Goal: Navigation & Orientation: Find specific page/section

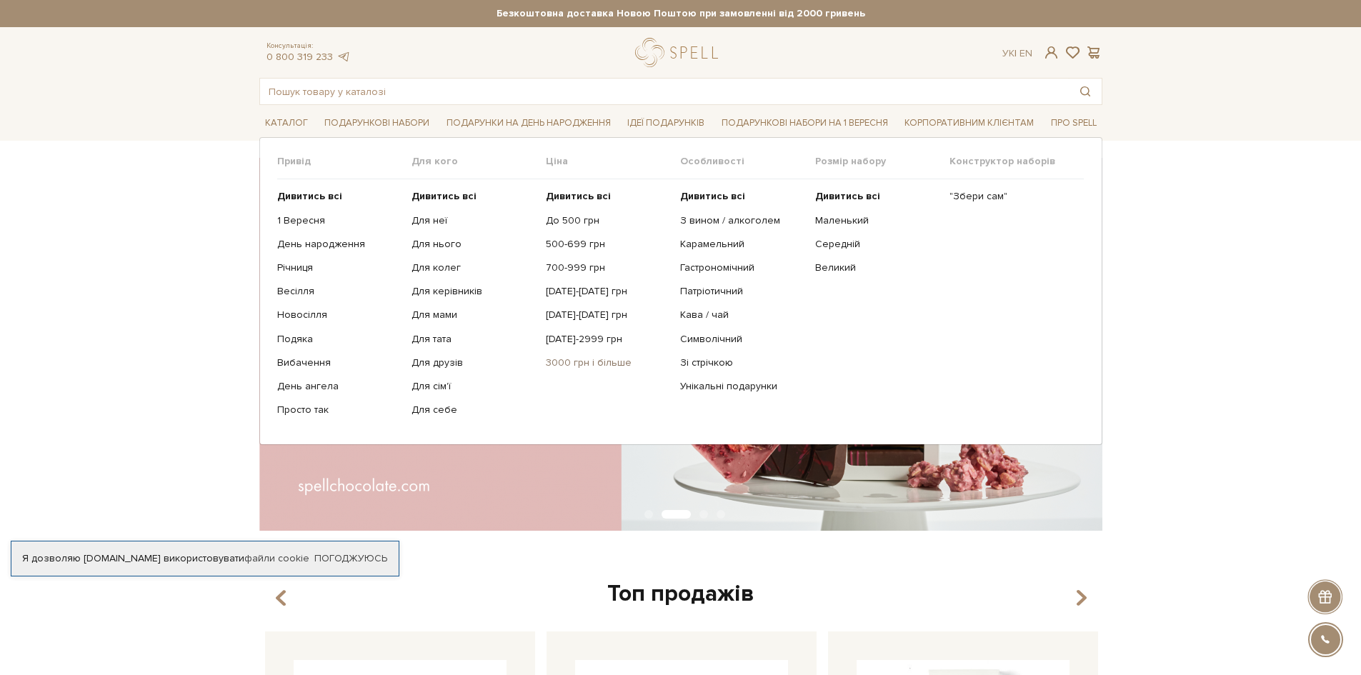
click at [567, 361] on link "3000 грн і більше" at bounding box center [608, 362] width 124 height 13
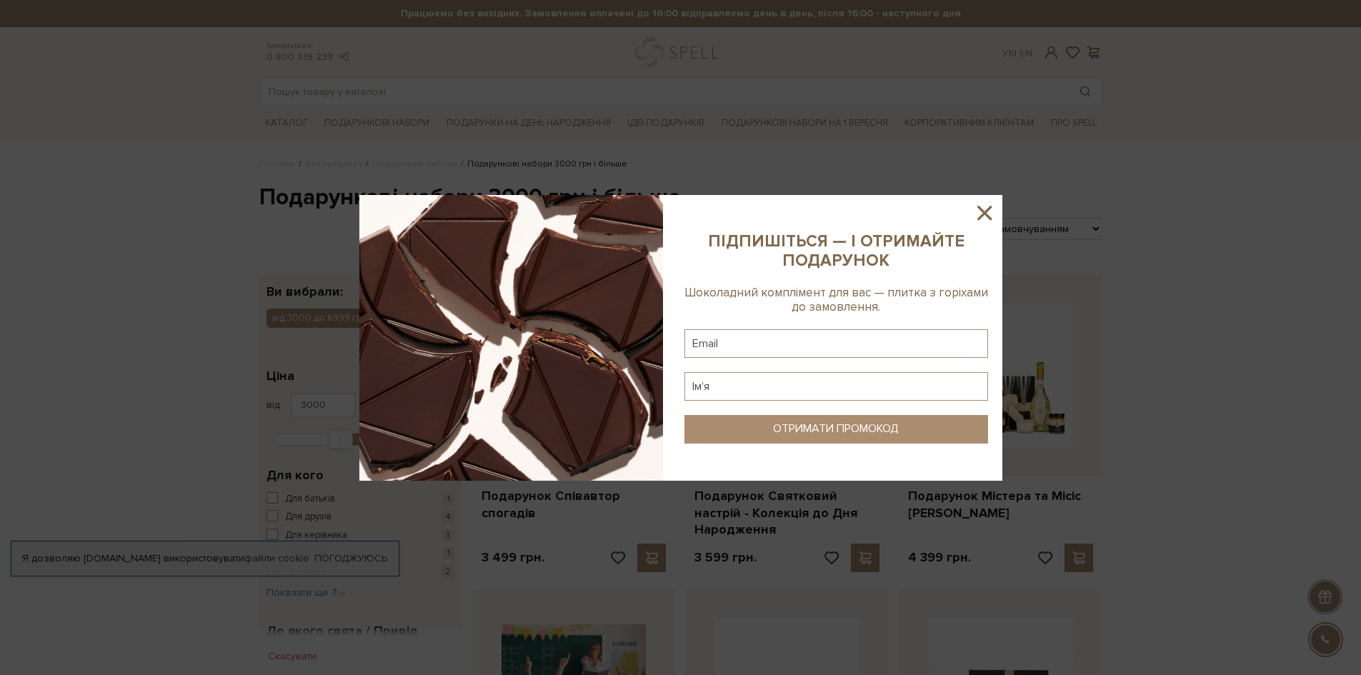
click at [981, 210] on icon at bounding box center [984, 213] width 14 height 14
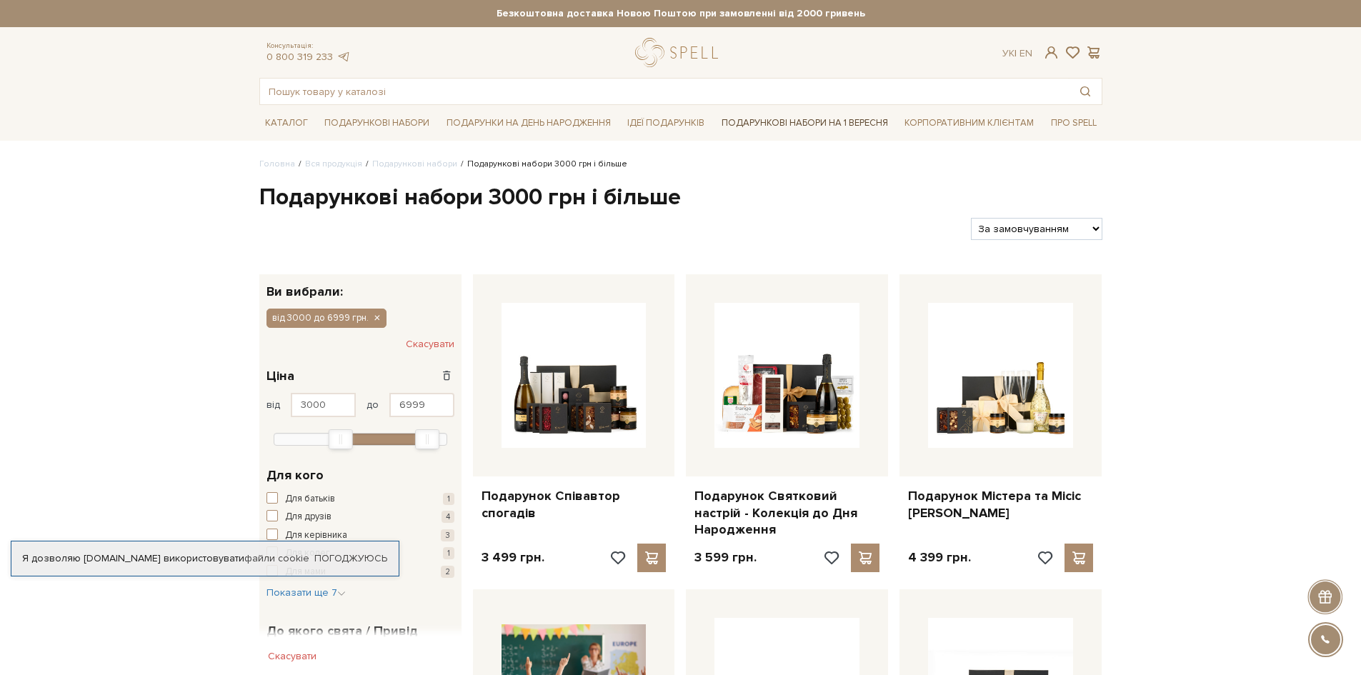
click at [796, 121] on link "Подарункові набори на 1 Вересня" at bounding box center [805, 123] width 178 height 24
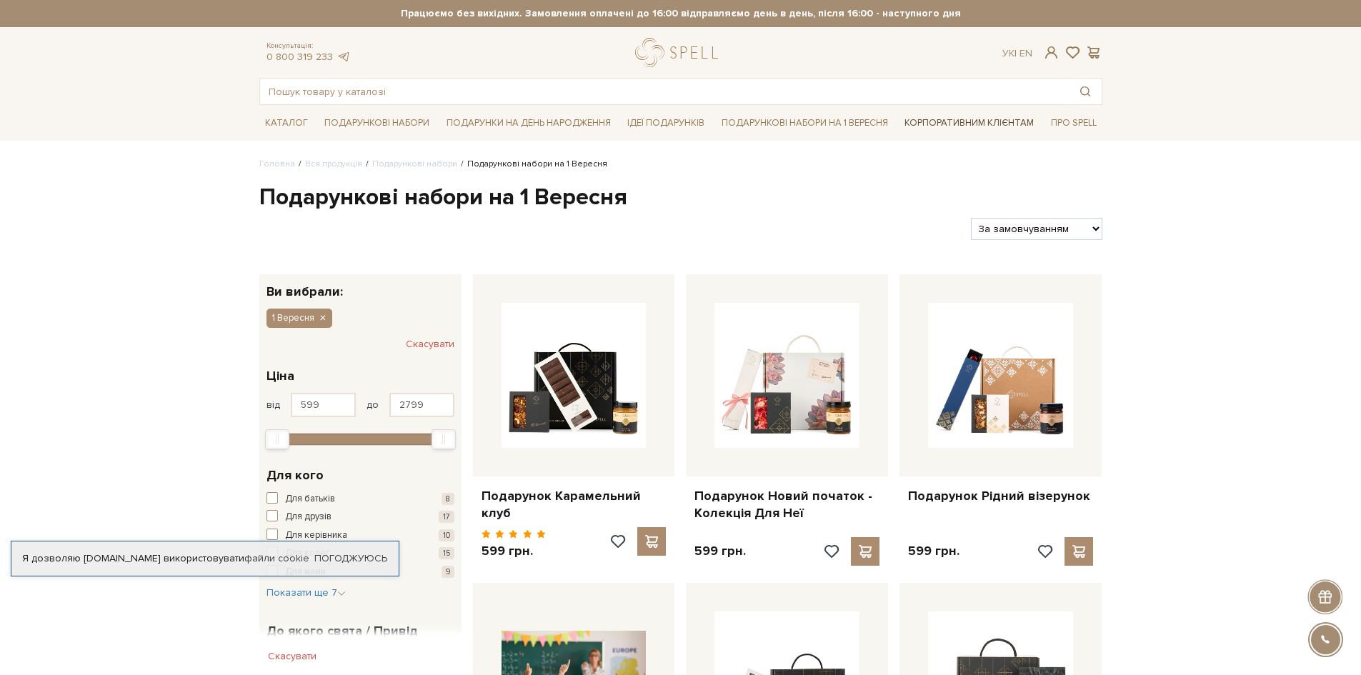
click at [970, 126] on link "Корпоративним клієнтам" at bounding box center [969, 123] width 141 height 24
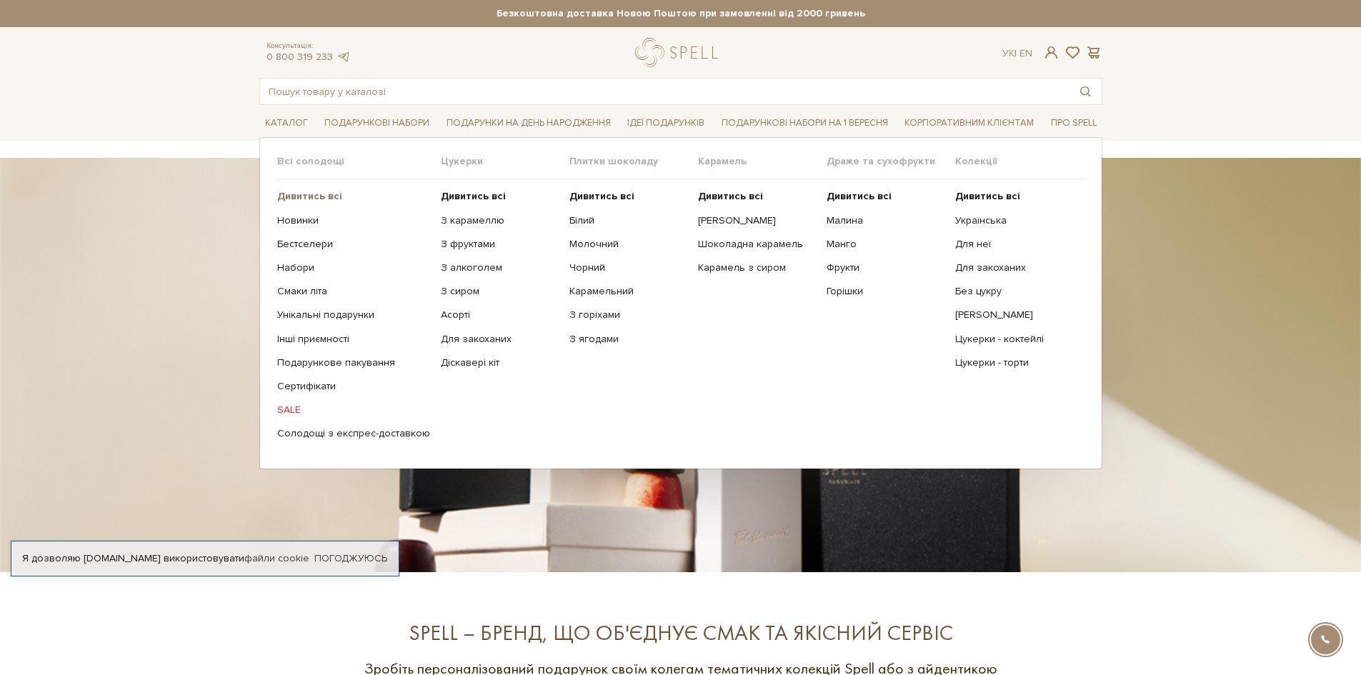
click at [316, 200] on b "Дивитись всі" at bounding box center [309, 196] width 65 height 12
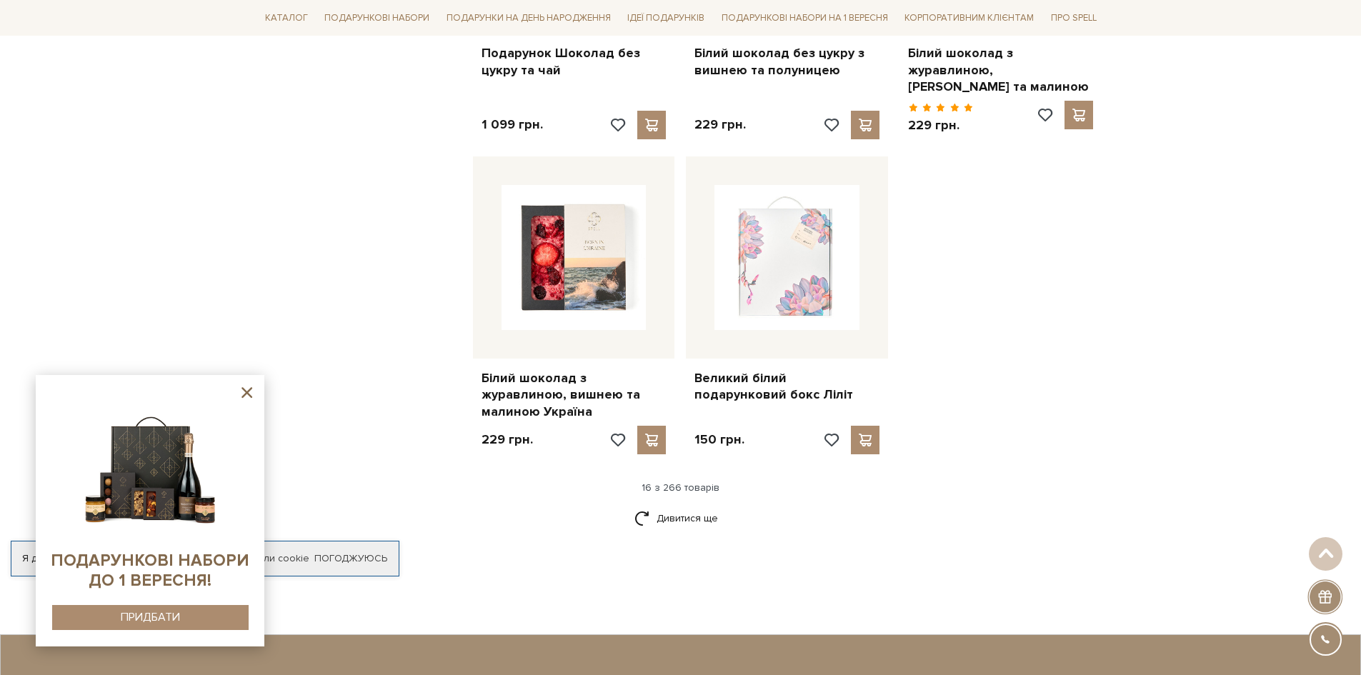
scroll to position [1714, 0]
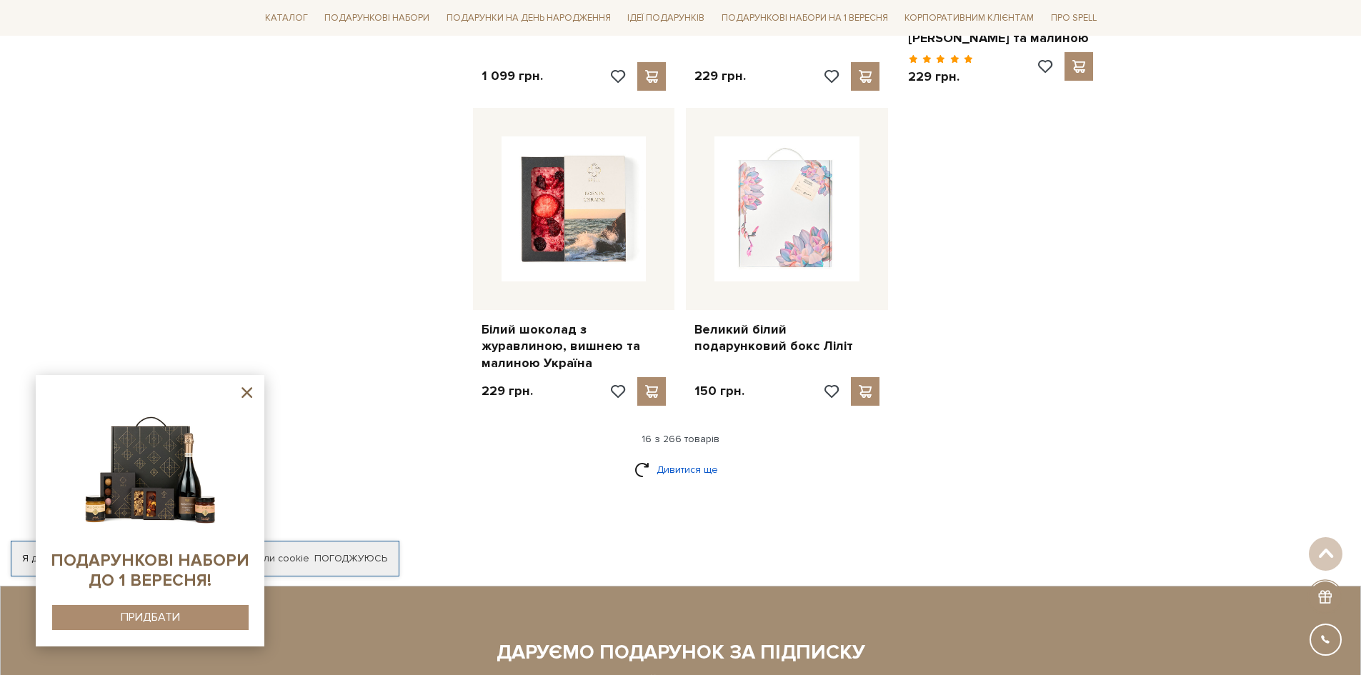
click at [659, 457] on link "Дивитися ще" at bounding box center [680, 469] width 93 height 25
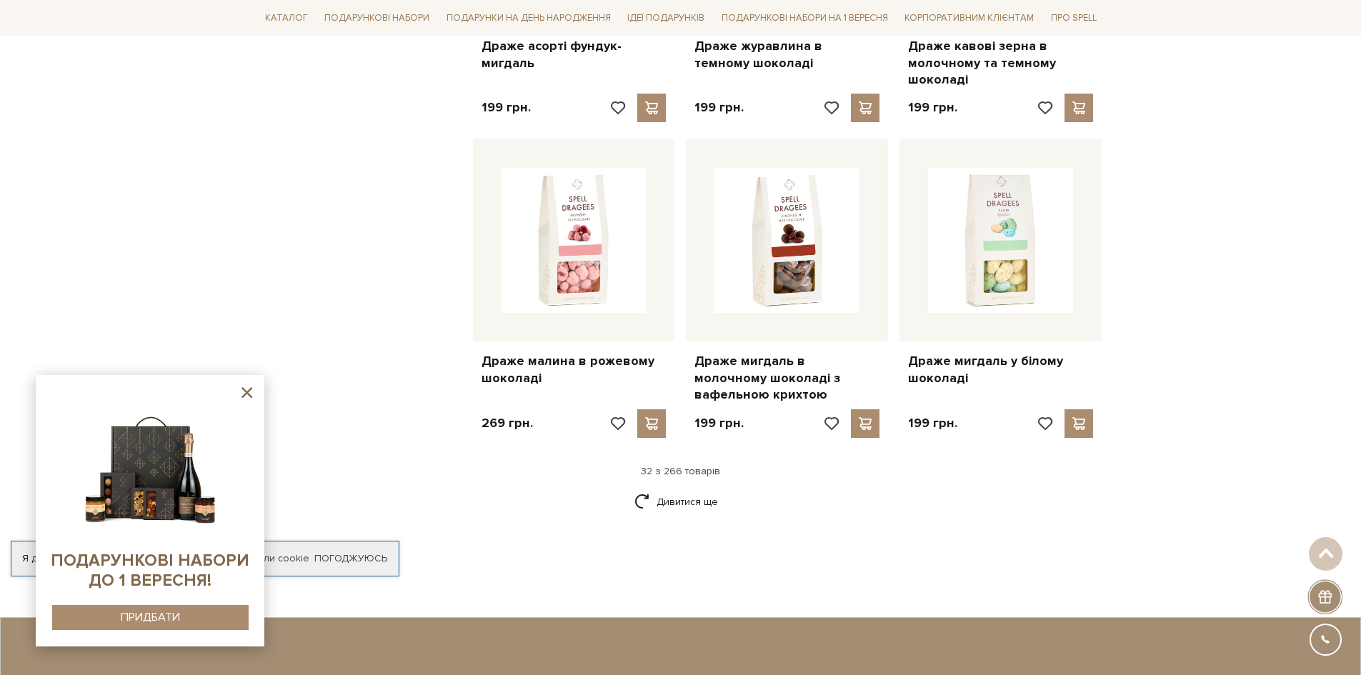
scroll to position [3214, 0]
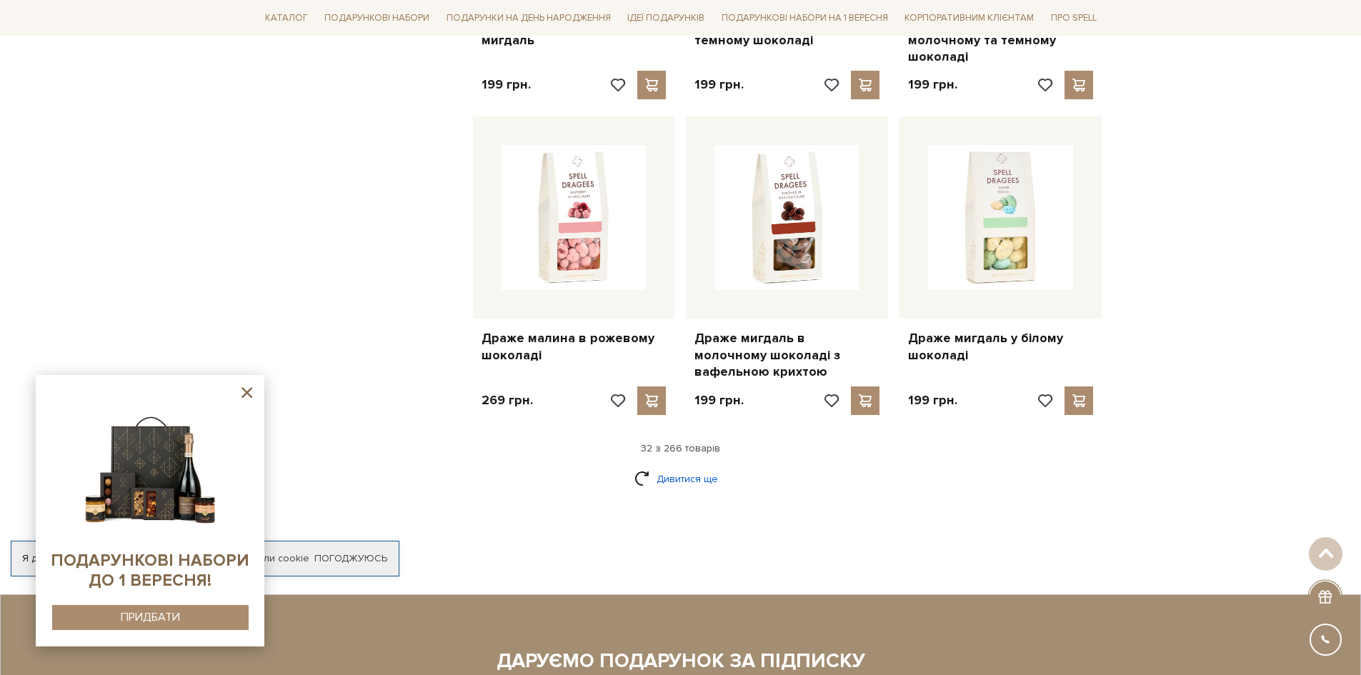
click at [683, 466] on link "Дивитися ще" at bounding box center [680, 478] width 93 height 25
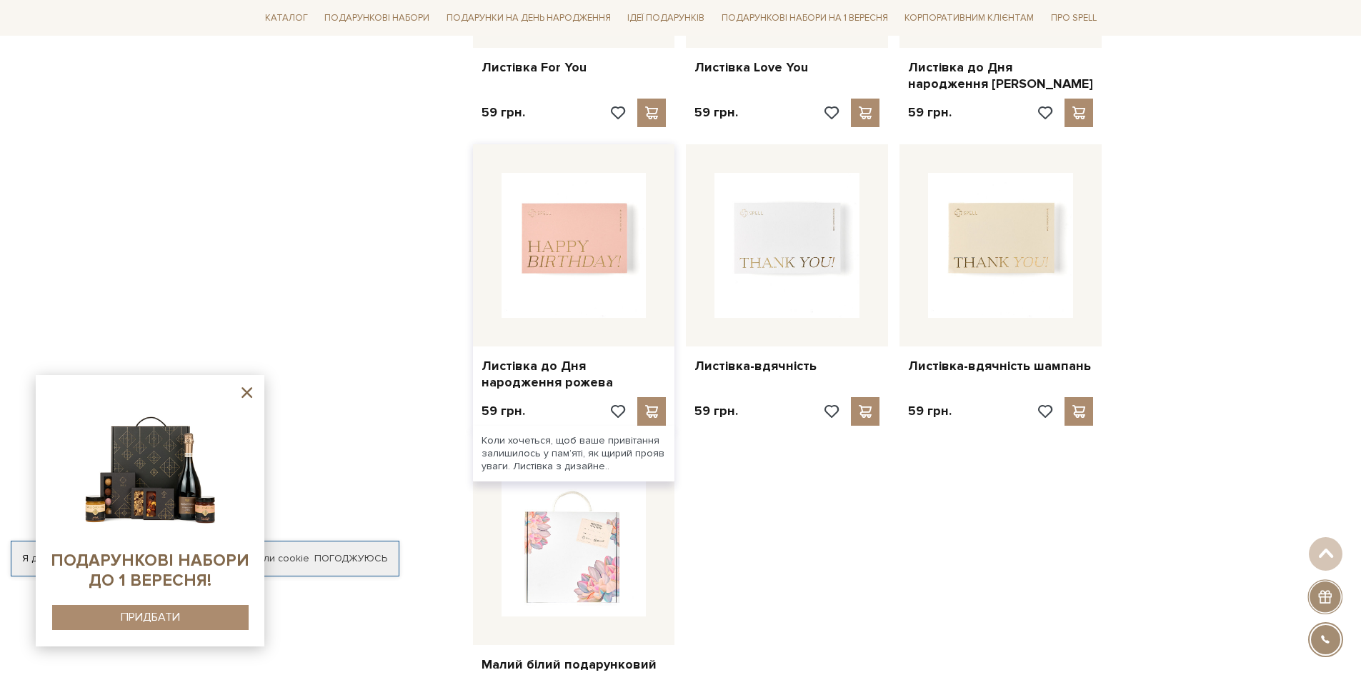
scroll to position [4857, 0]
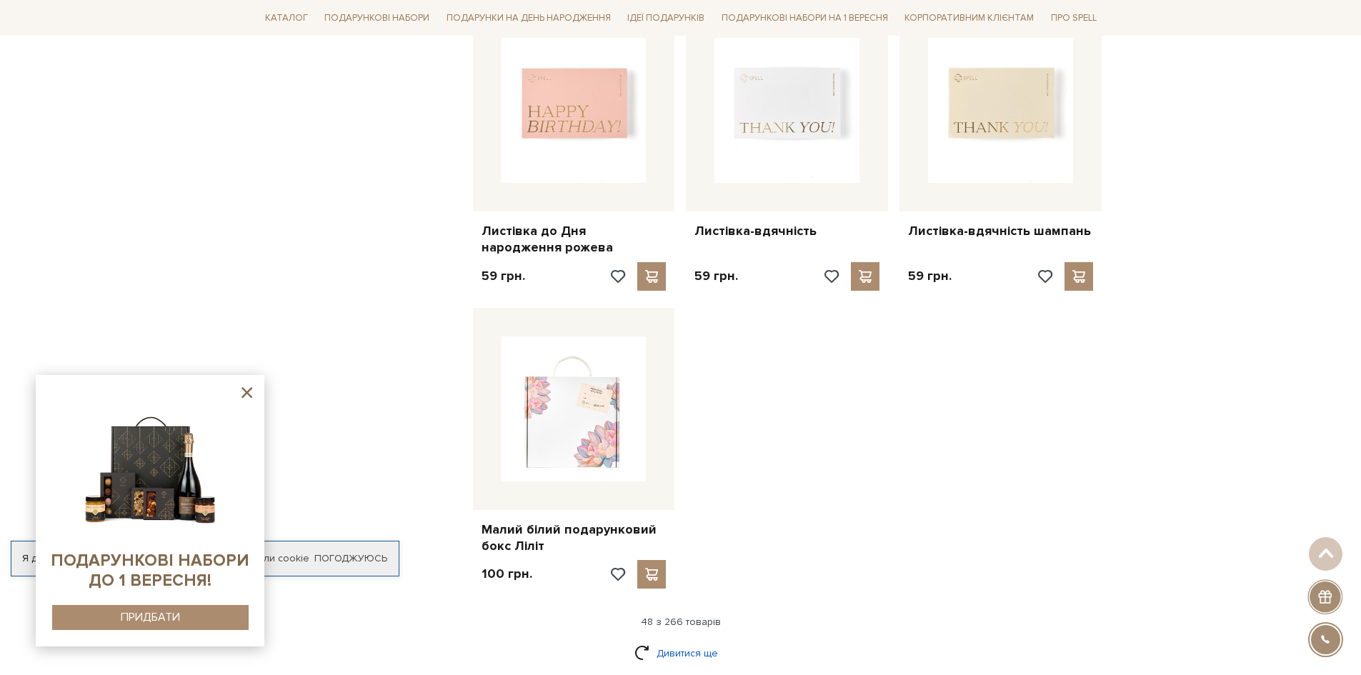
click at [693, 641] on link "Дивитися ще" at bounding box center [680, 653] width 93 height 25
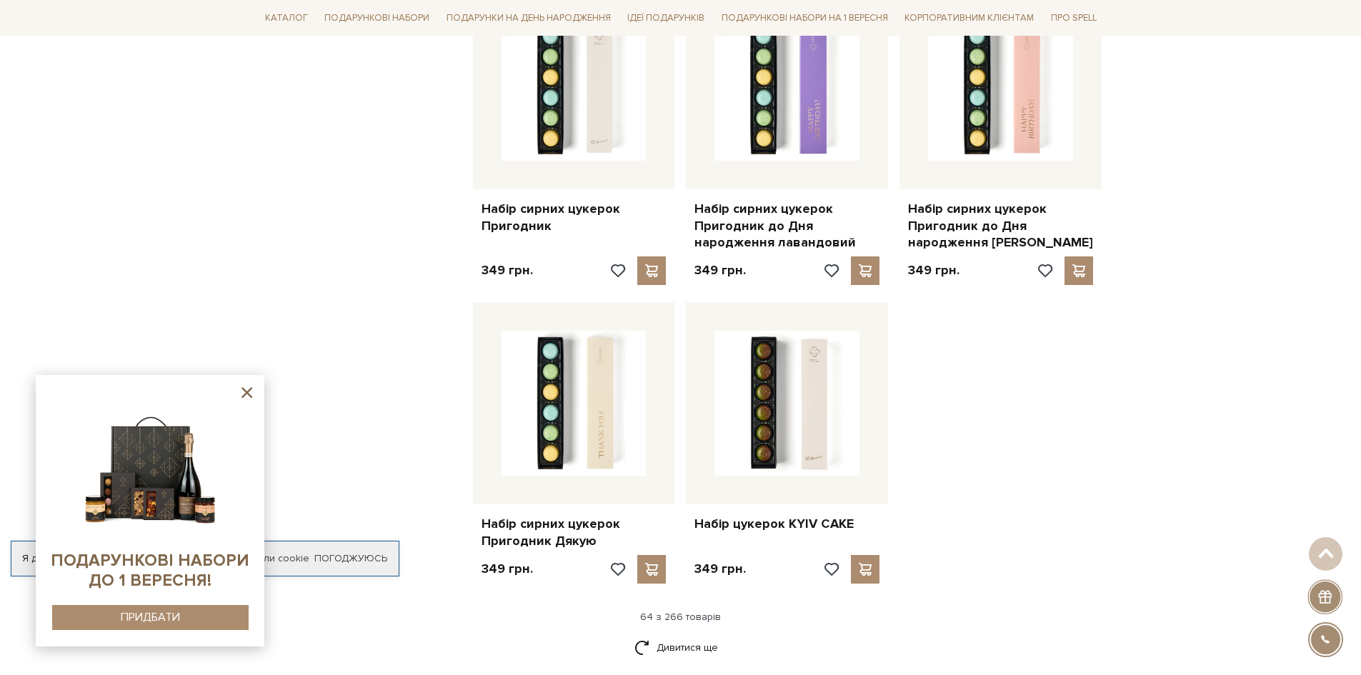
scroll to position [6643, 0]
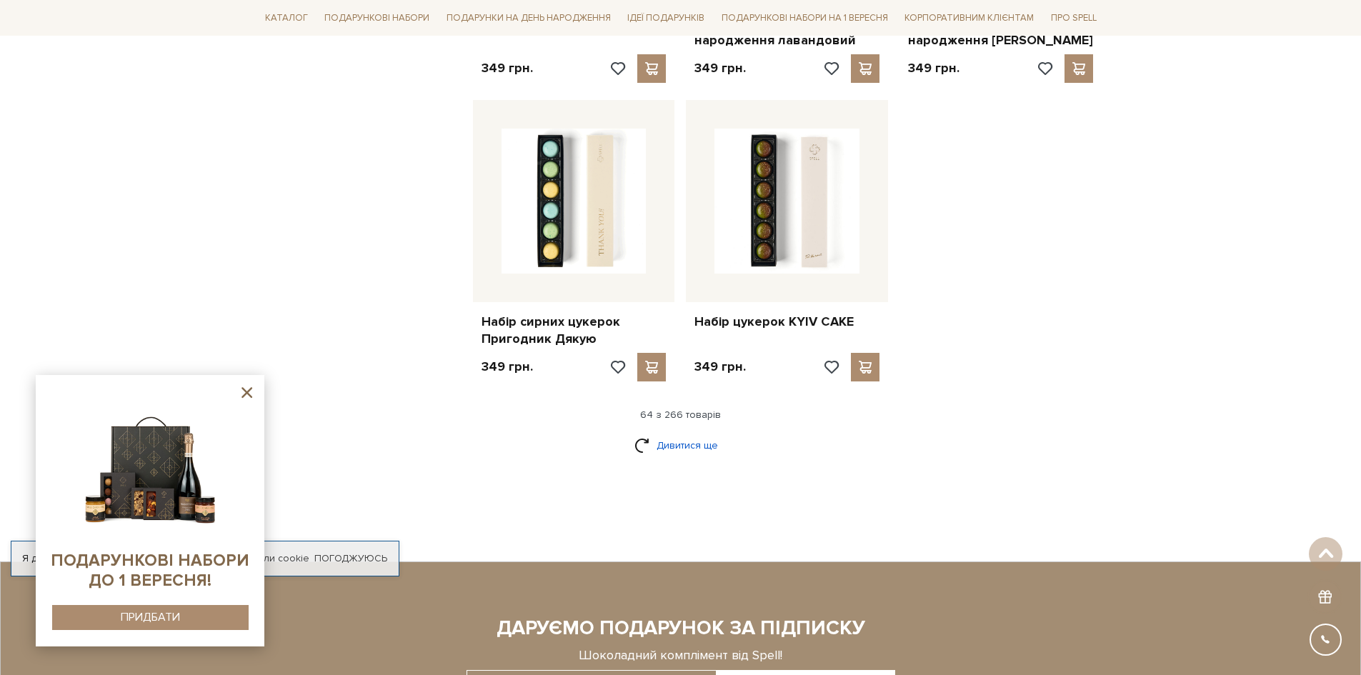
click at [671, 433] on link "Дивитися ще" at bounding box center [680, 445] width 93 height 25
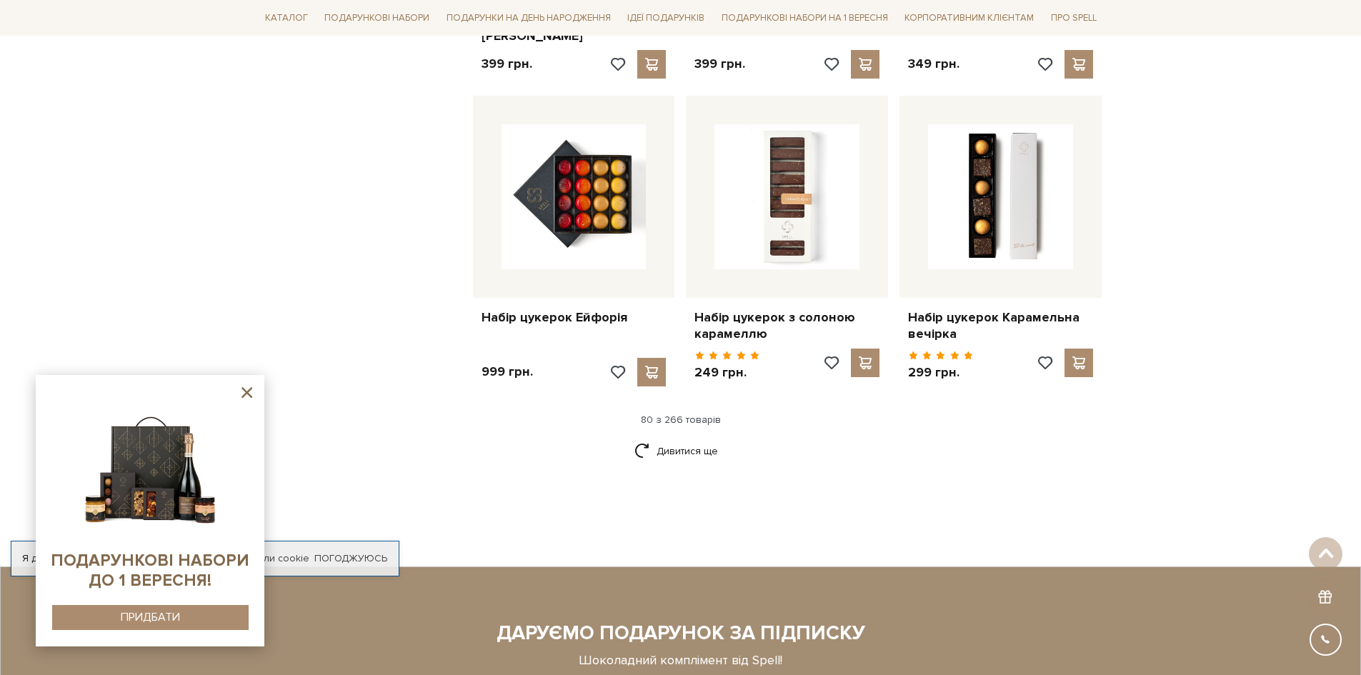
scroll to position [8215, 0]
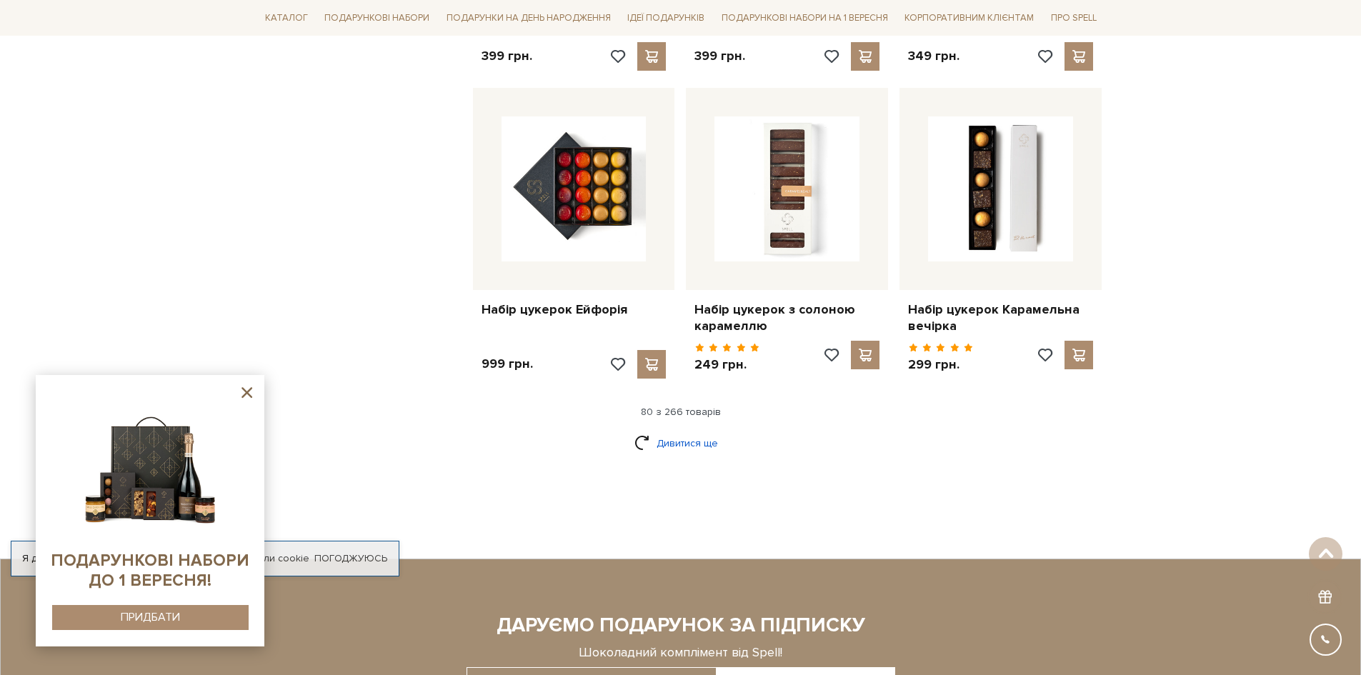
click at [676, 431] on link "Дивитися ще" at bounding box center [680, 443] width 93 height 25
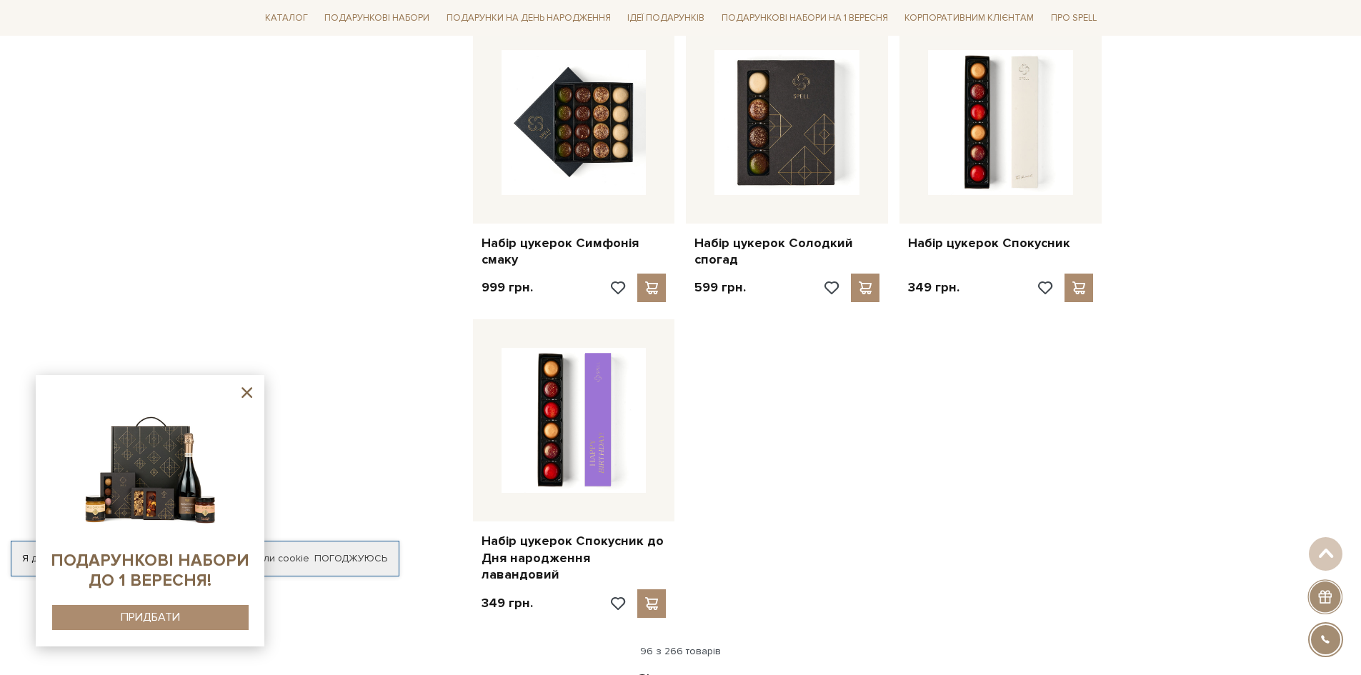
scroll to position [9858, 0]
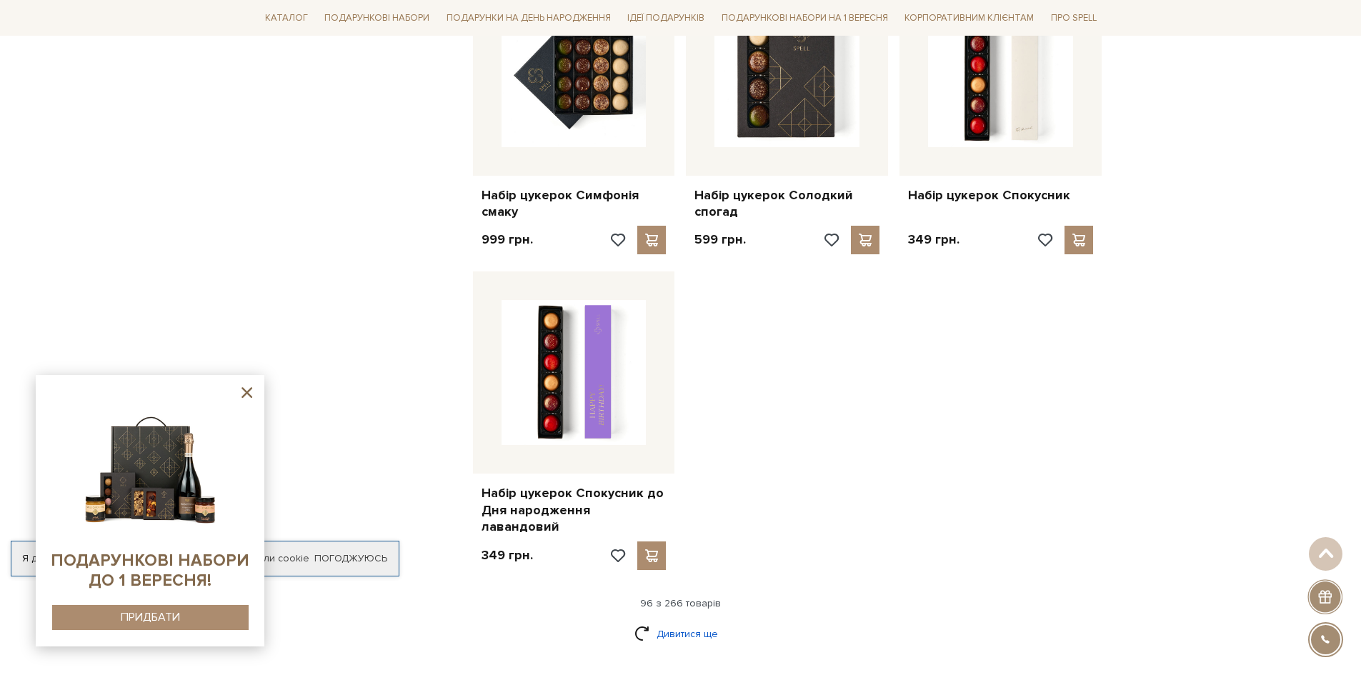
click at [681, 621] on link "Дивитися ще" at bounding box center [680, 633] width 93 height 25
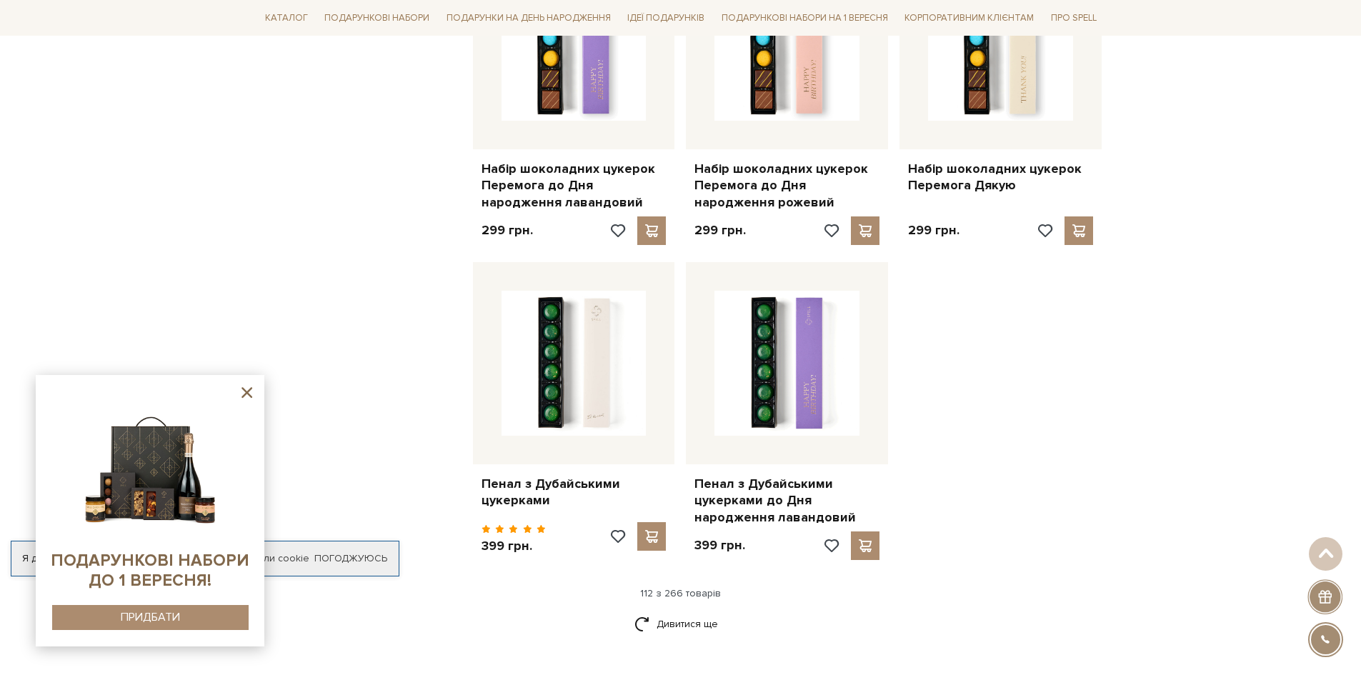
scroll to position [11429, 0]
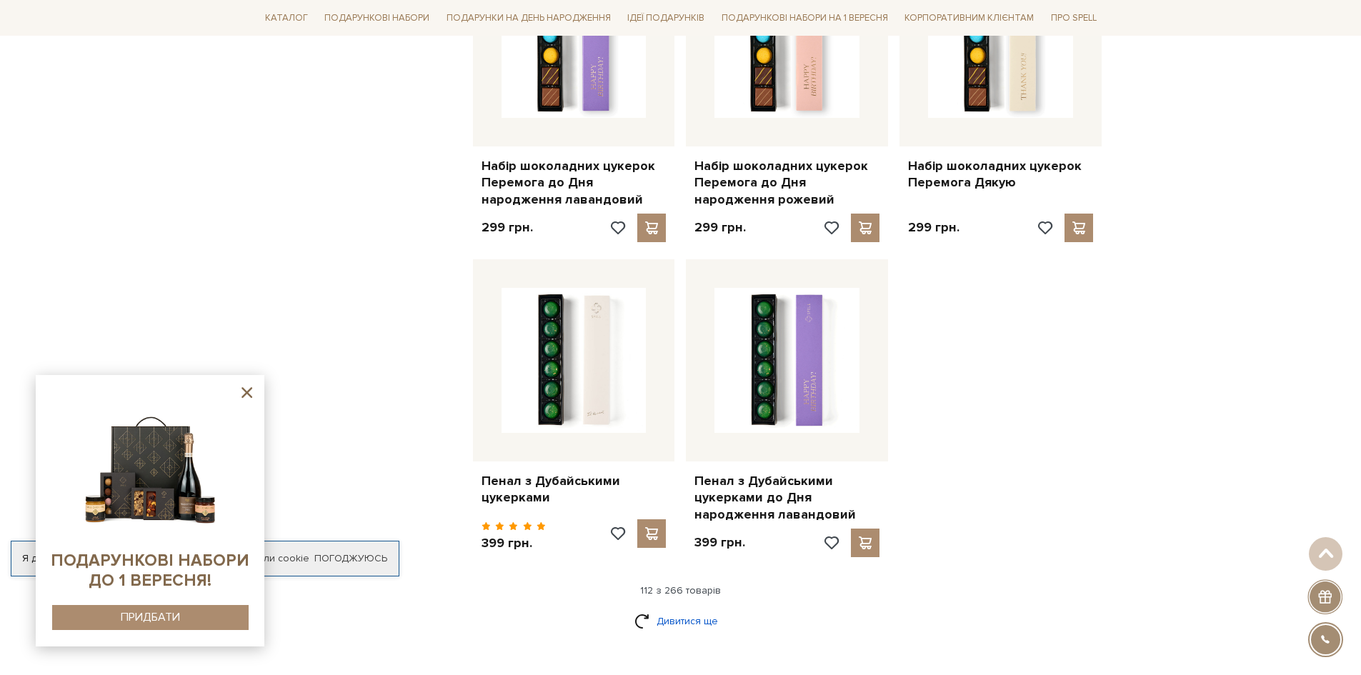
click at [688, 609] on link "Дивитися ще" at bounding box center [680, 621] width 93 height 25
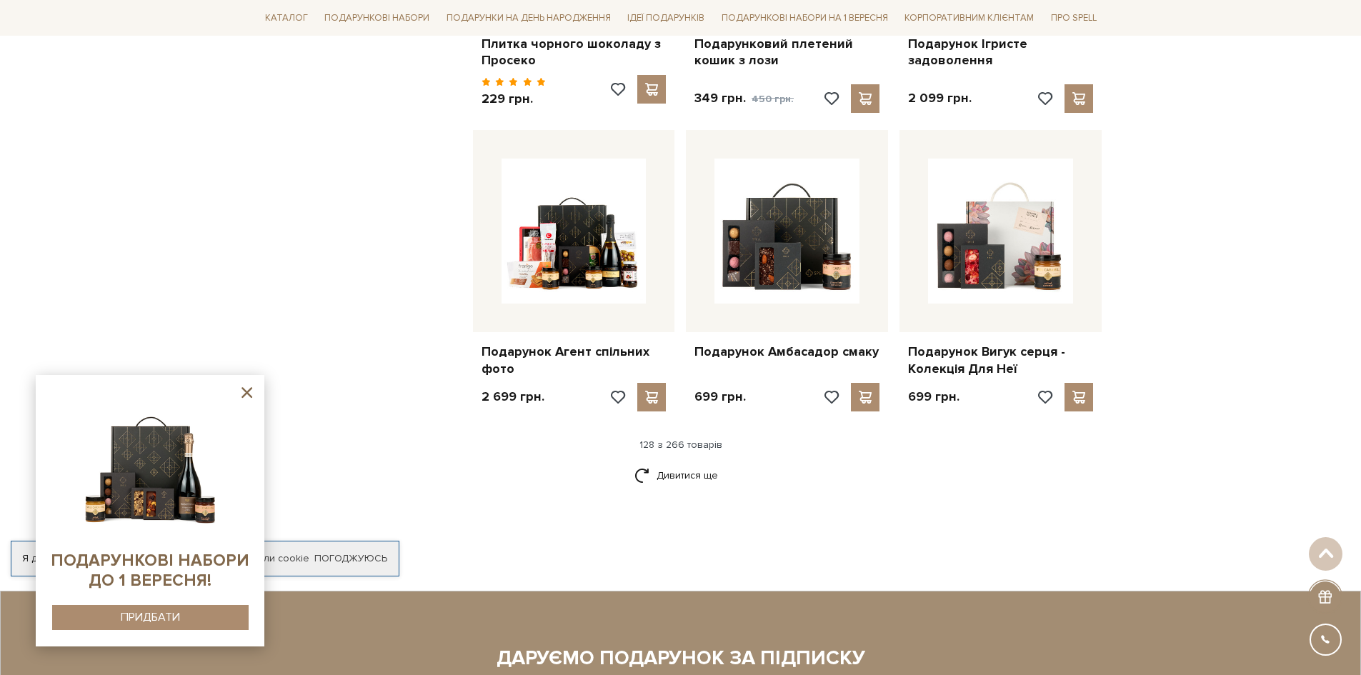
scroll to position [13072, 0]
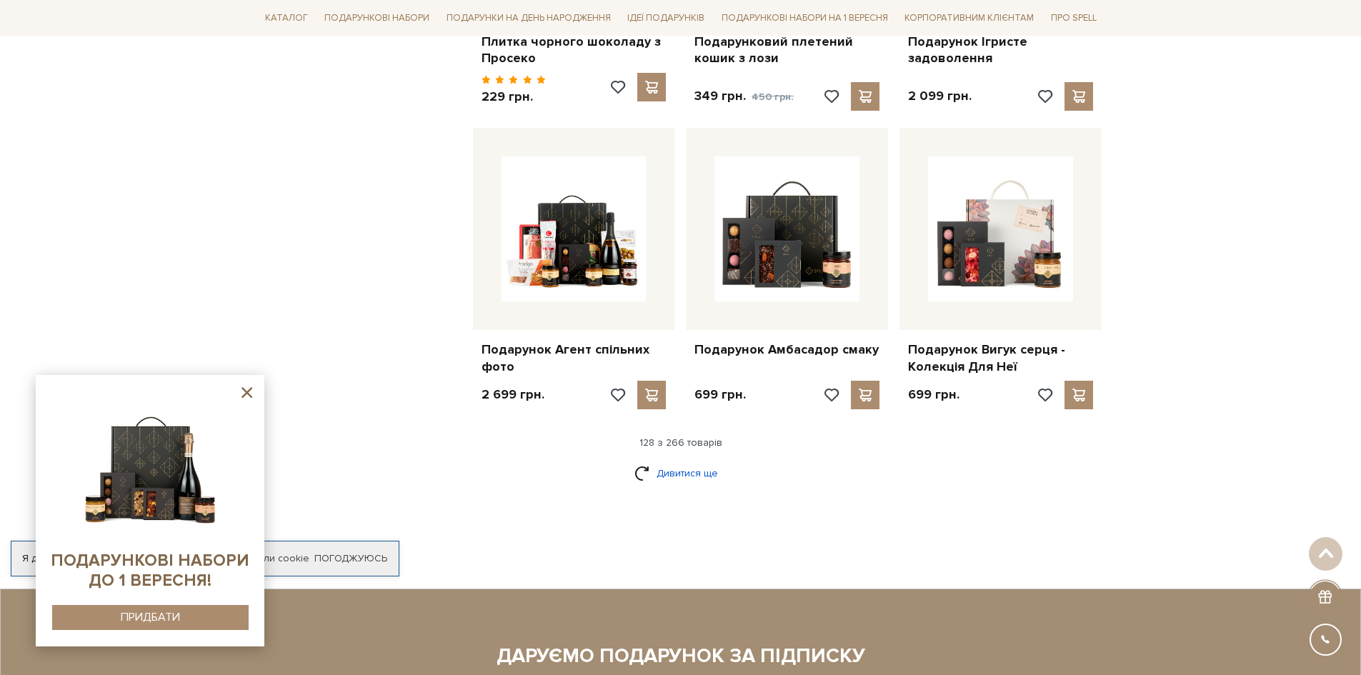
click at [662, 461] on link "Дивитися ще" at bounding box center [680, 473] width 93 height 25
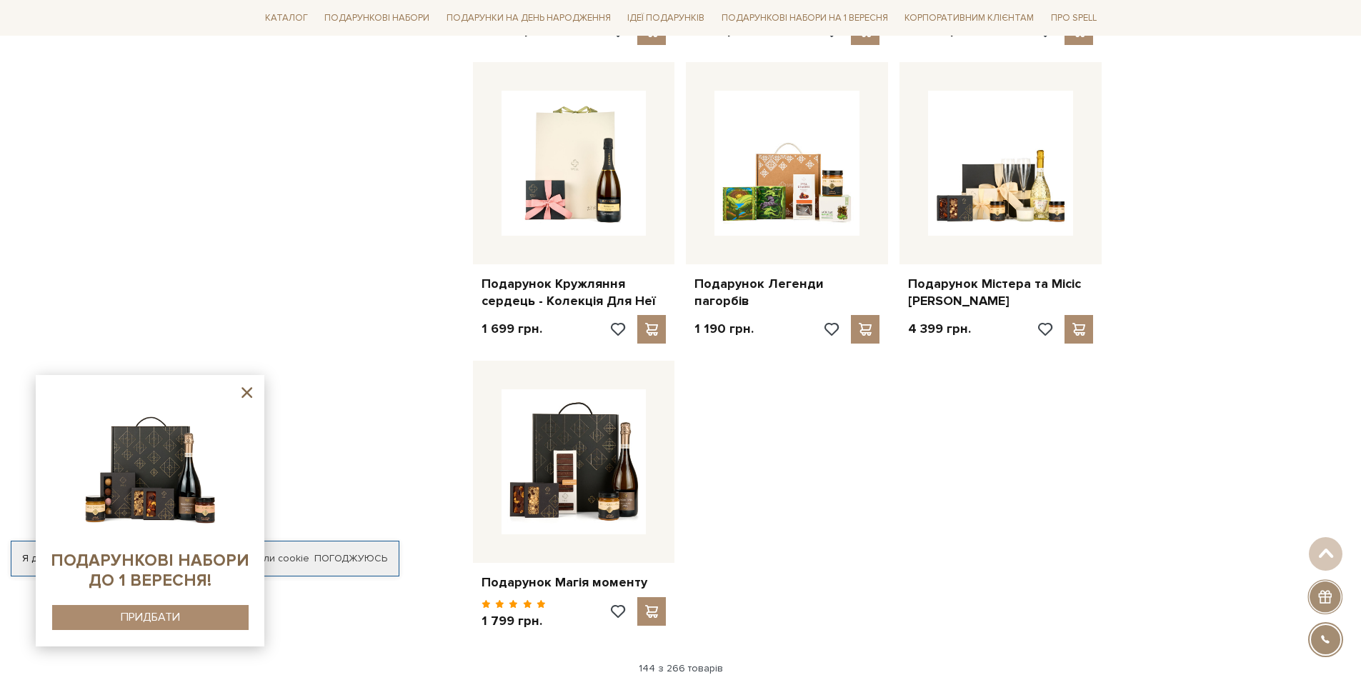
scroll to position [14715, 0]
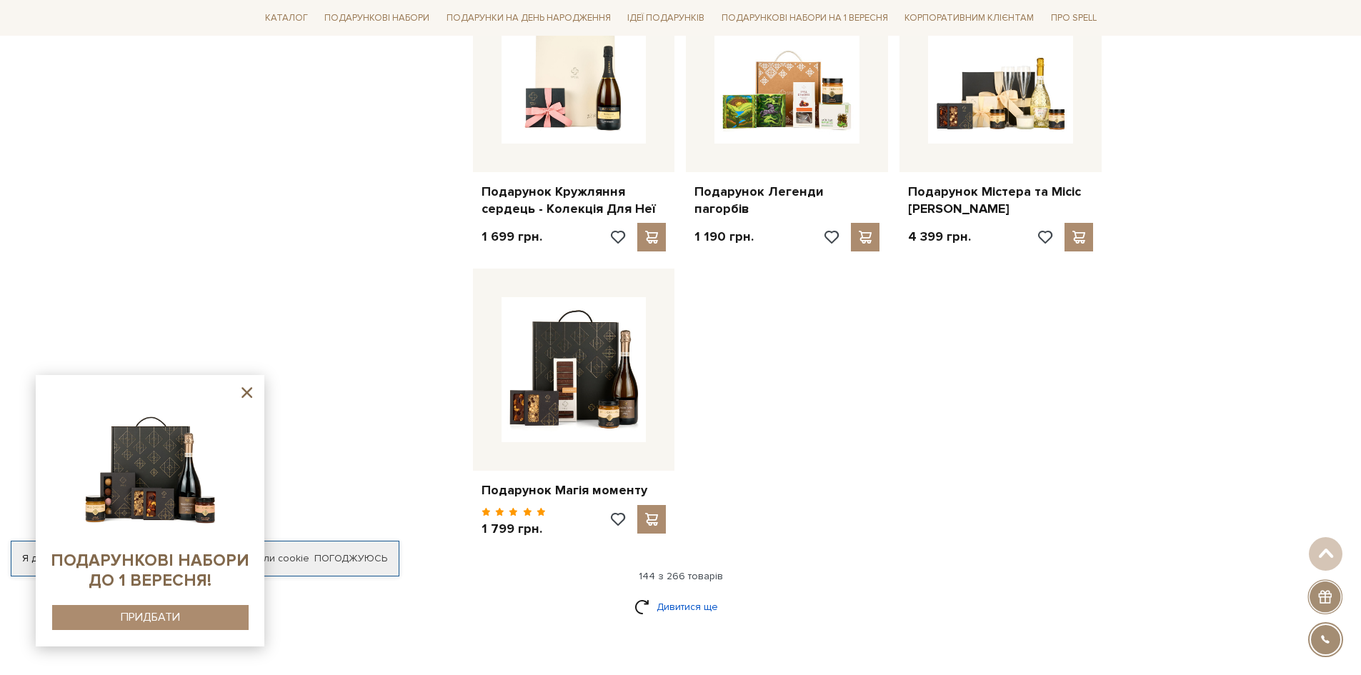
click at [700, 594] on link "Дивитися ще" at bounding box center [680, 606] width 93 height 25
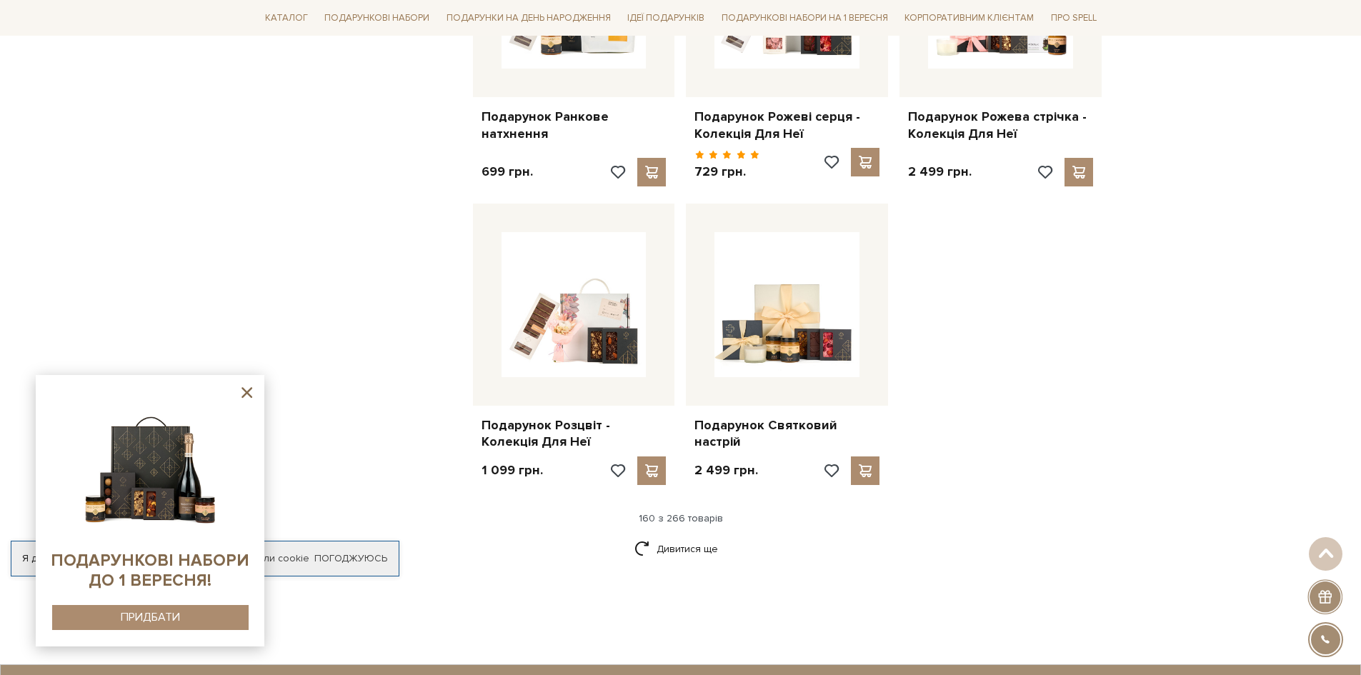
scroll to position [16287, 0]
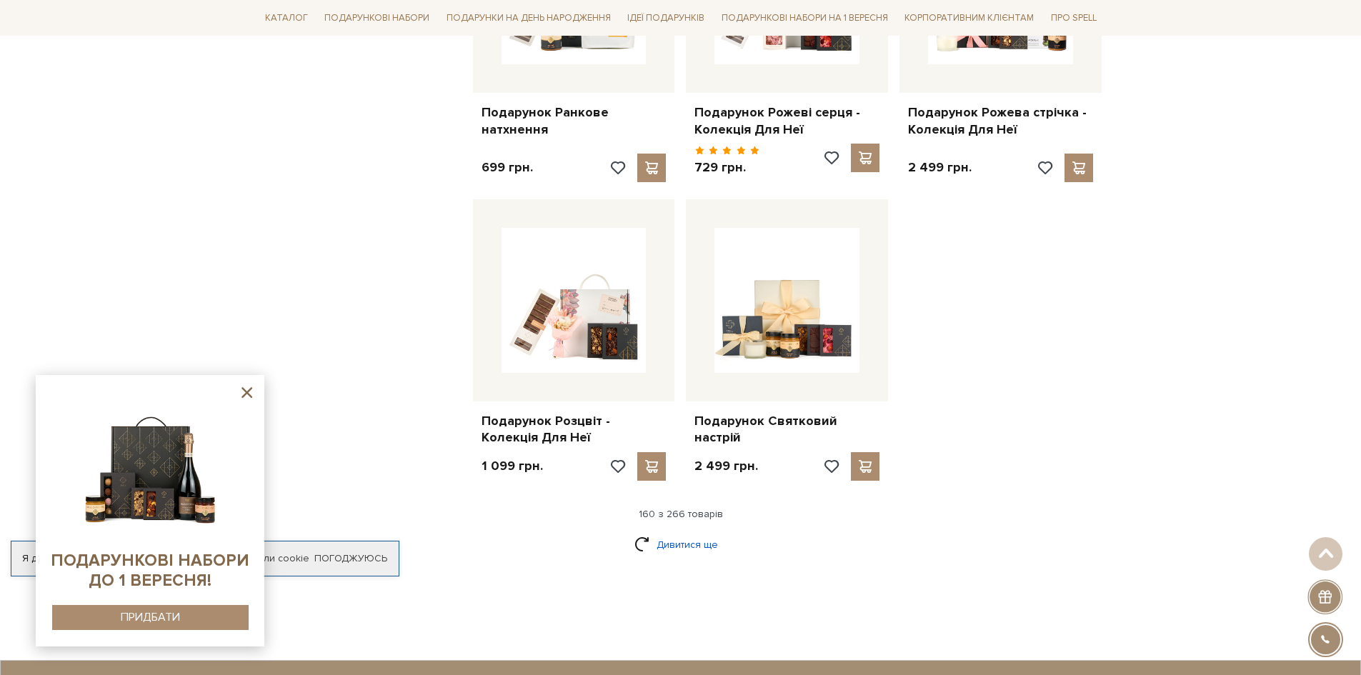
click at [696, 532] on link "Дивитися ще" at bounding box center [680, 544] width 93 height 25
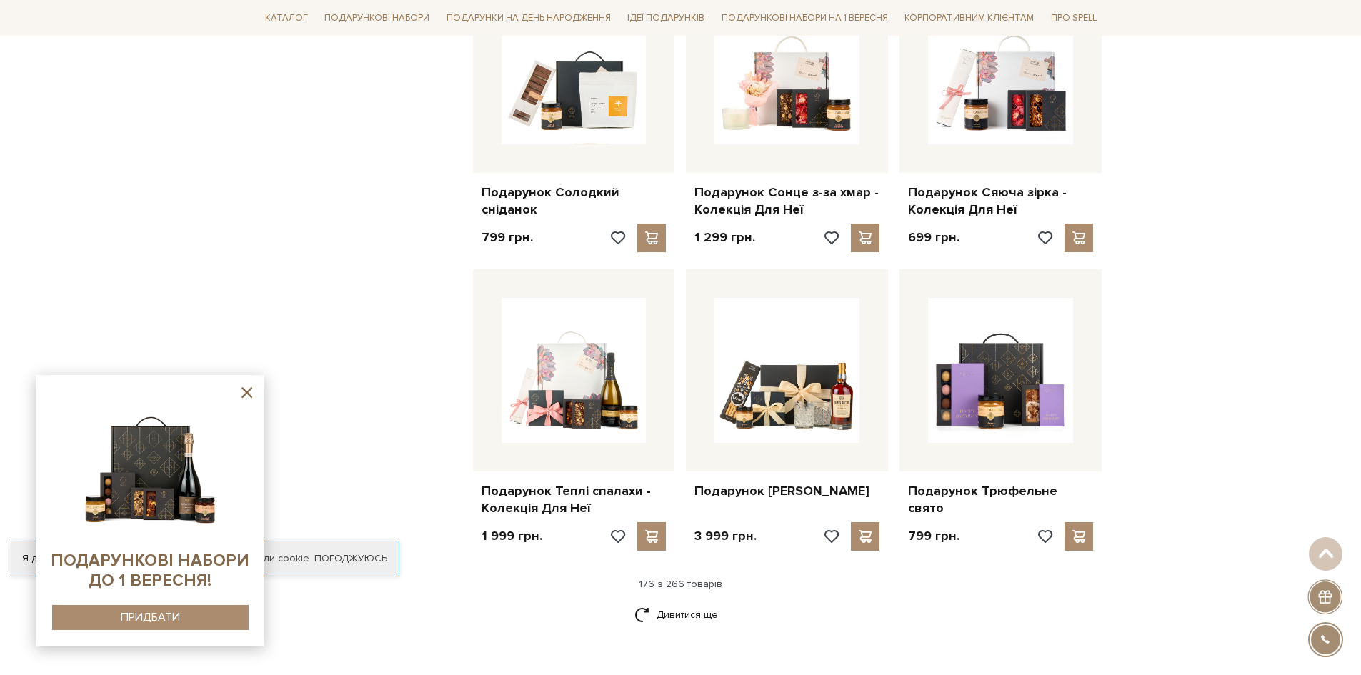
scroll to position [17787, 0]
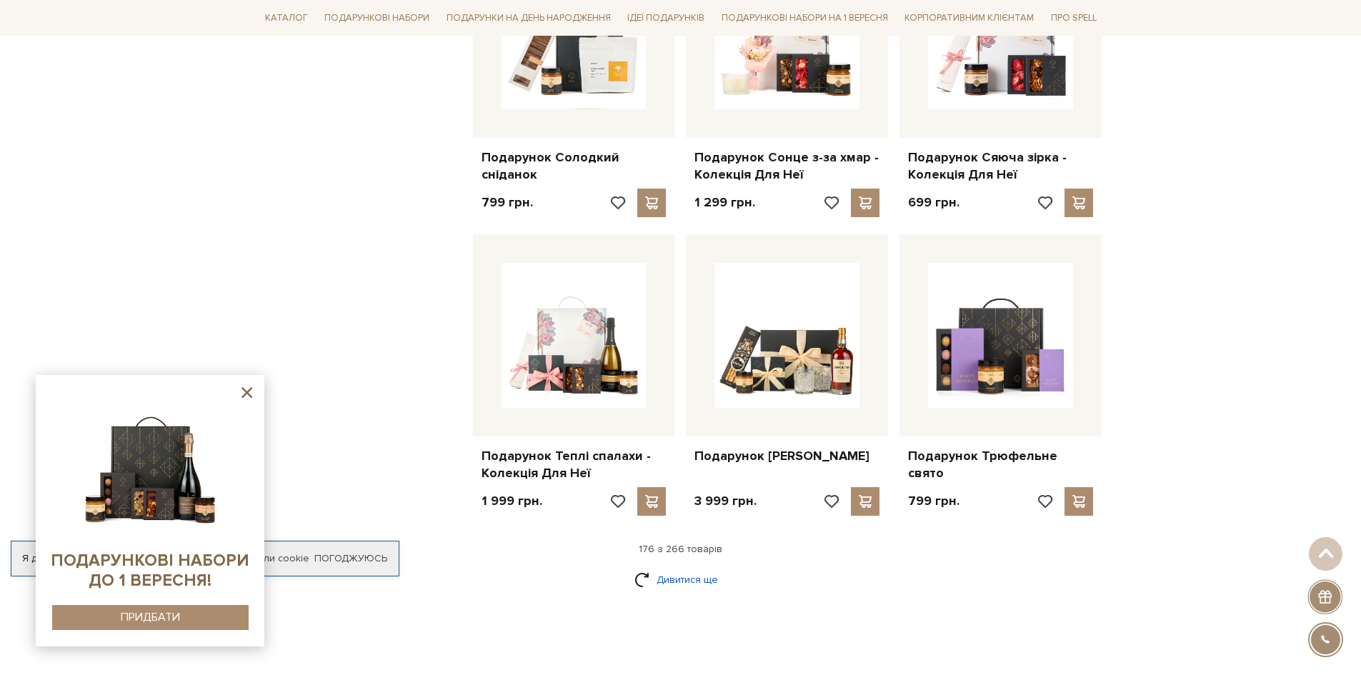
click at [694, 567] on link "Дивитися ще" at bounding box center [680, 579] width 93 height 25
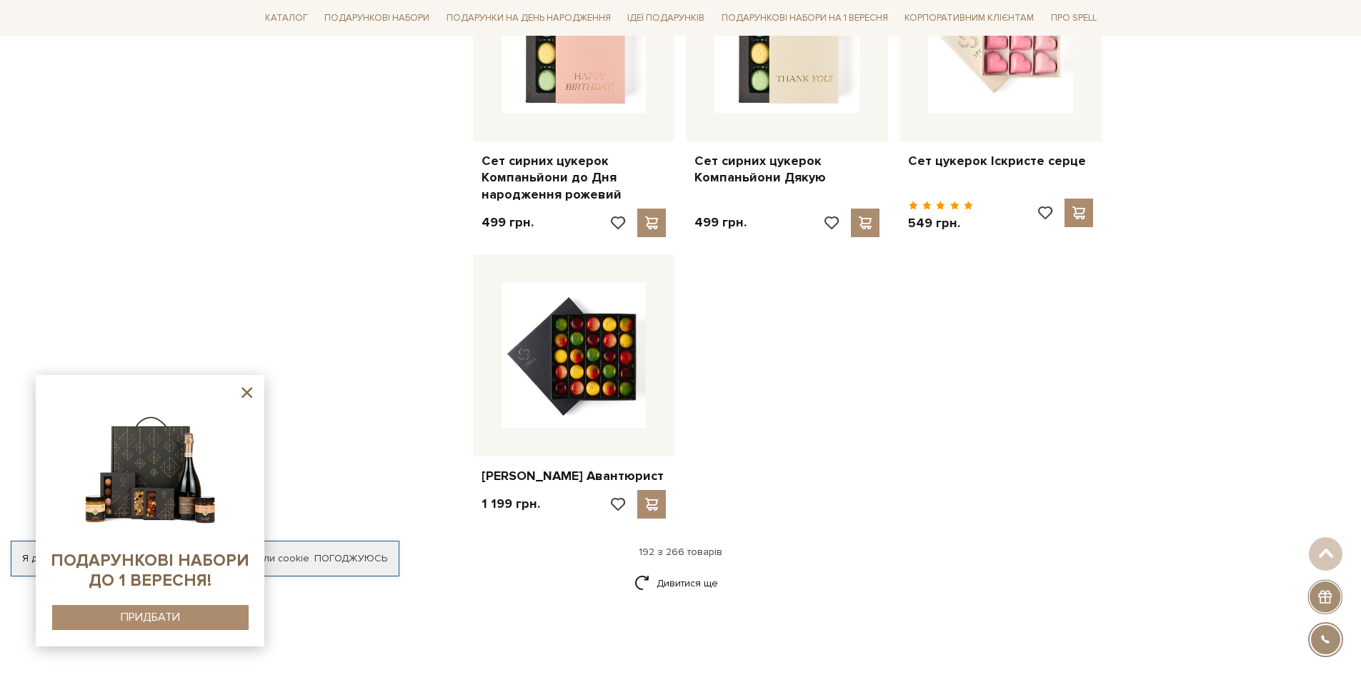
scroll to position [19644, 0]
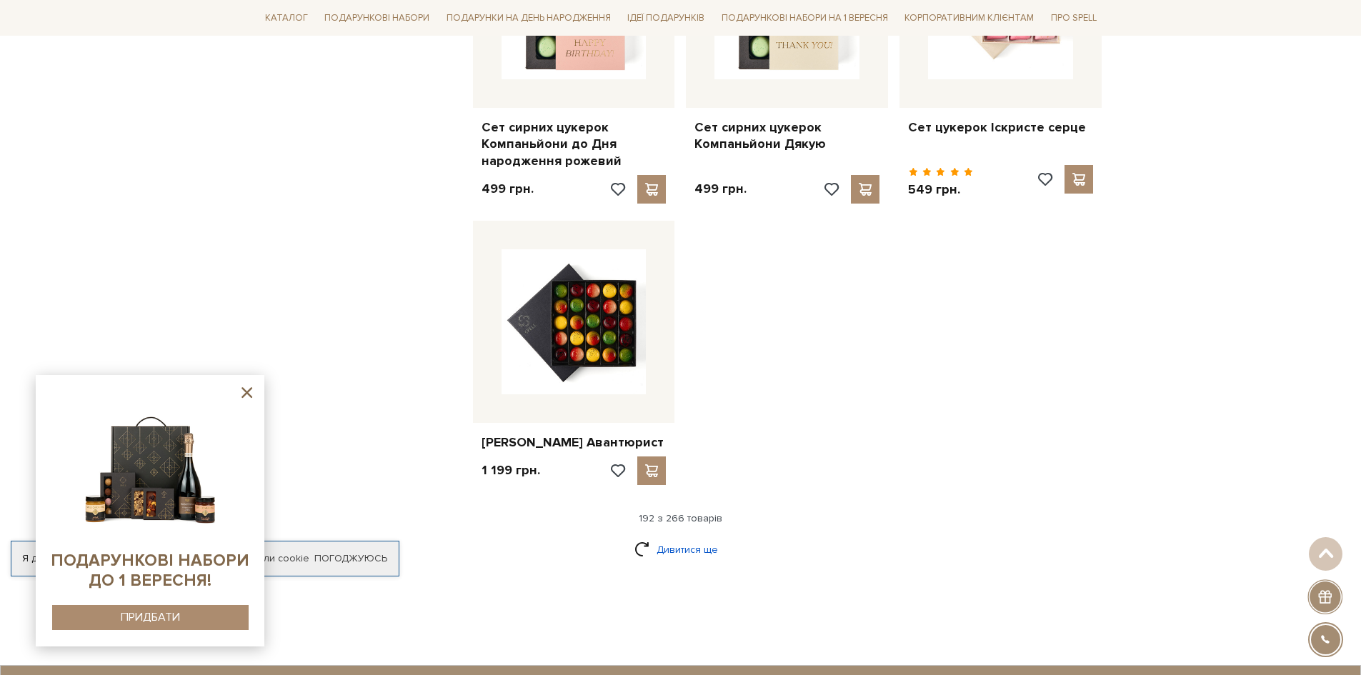
click at [678, 537] on link "Дивитися ще" at bounding box center [680, 549] width 93 height 25
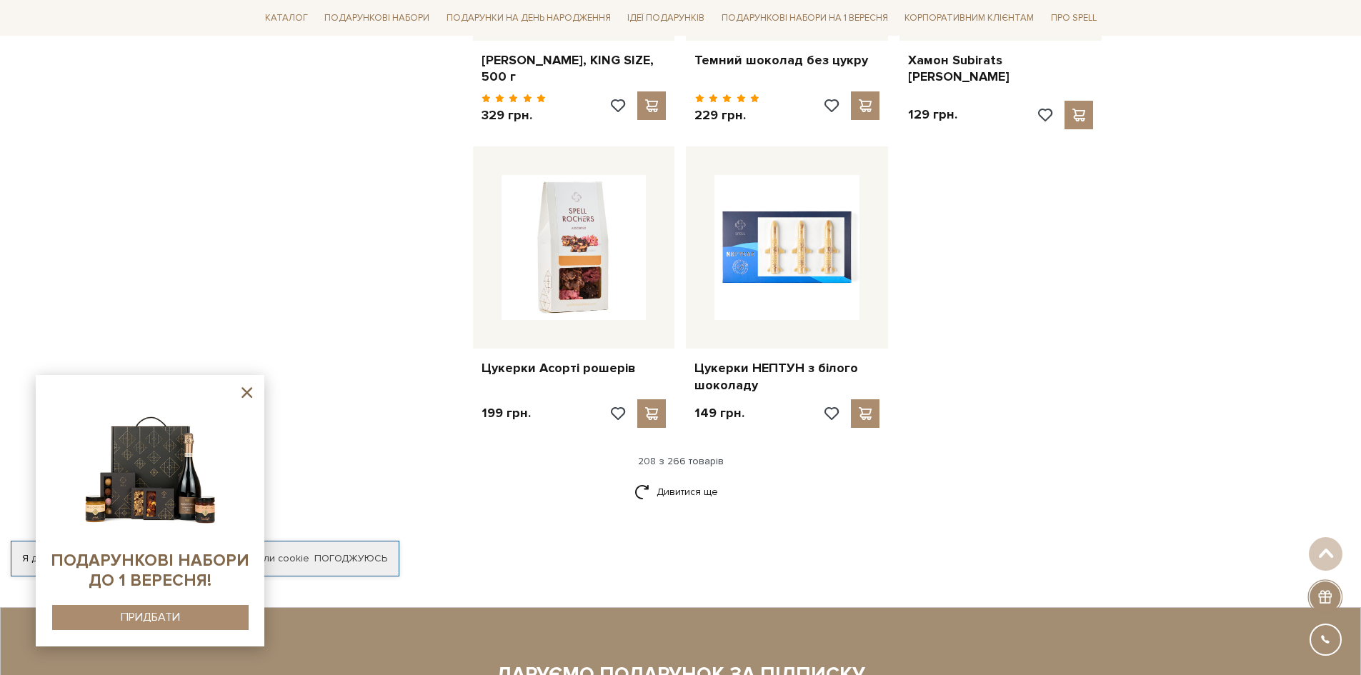
scroll to position [21216, 0]
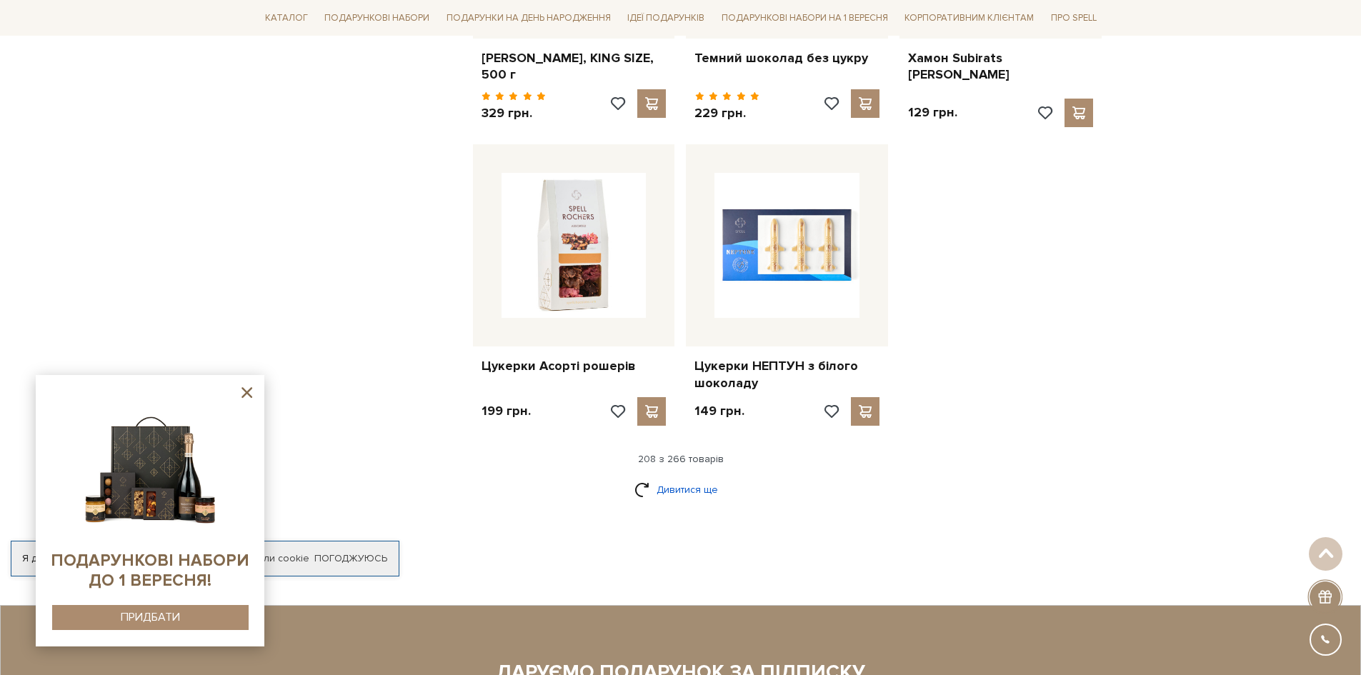
click at [691, 477] on link "Дивитися ще" at bounding box center [680, 489] width 93 height 25
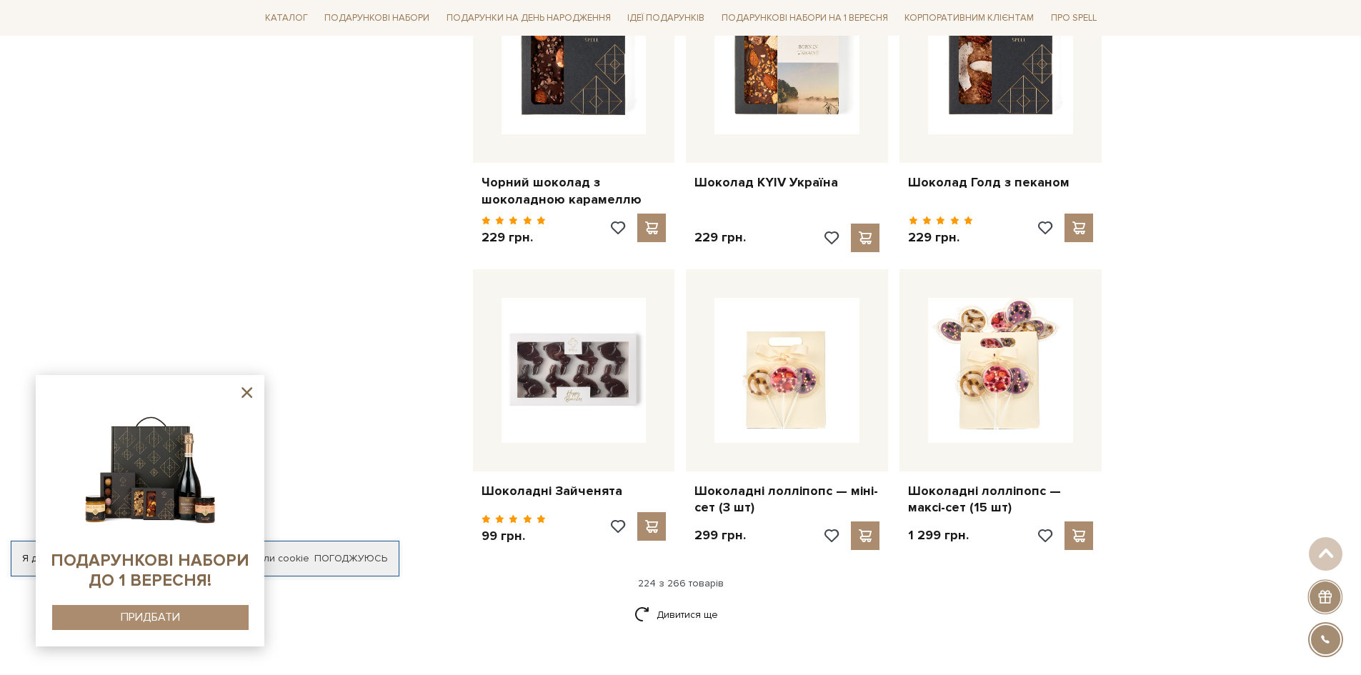
scroll to position [22644, 0]
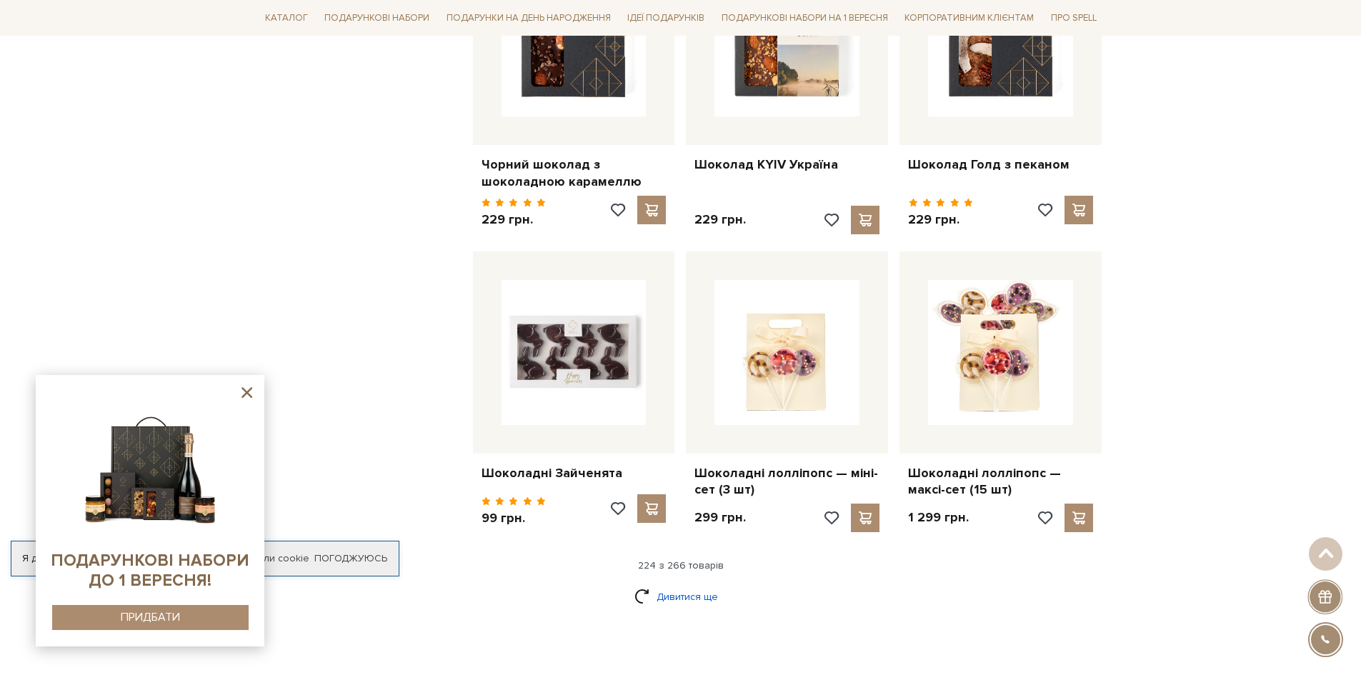
click at [688, 584] on link "Дивитися ще" at bounding box center [680, 596] width 93 height 25
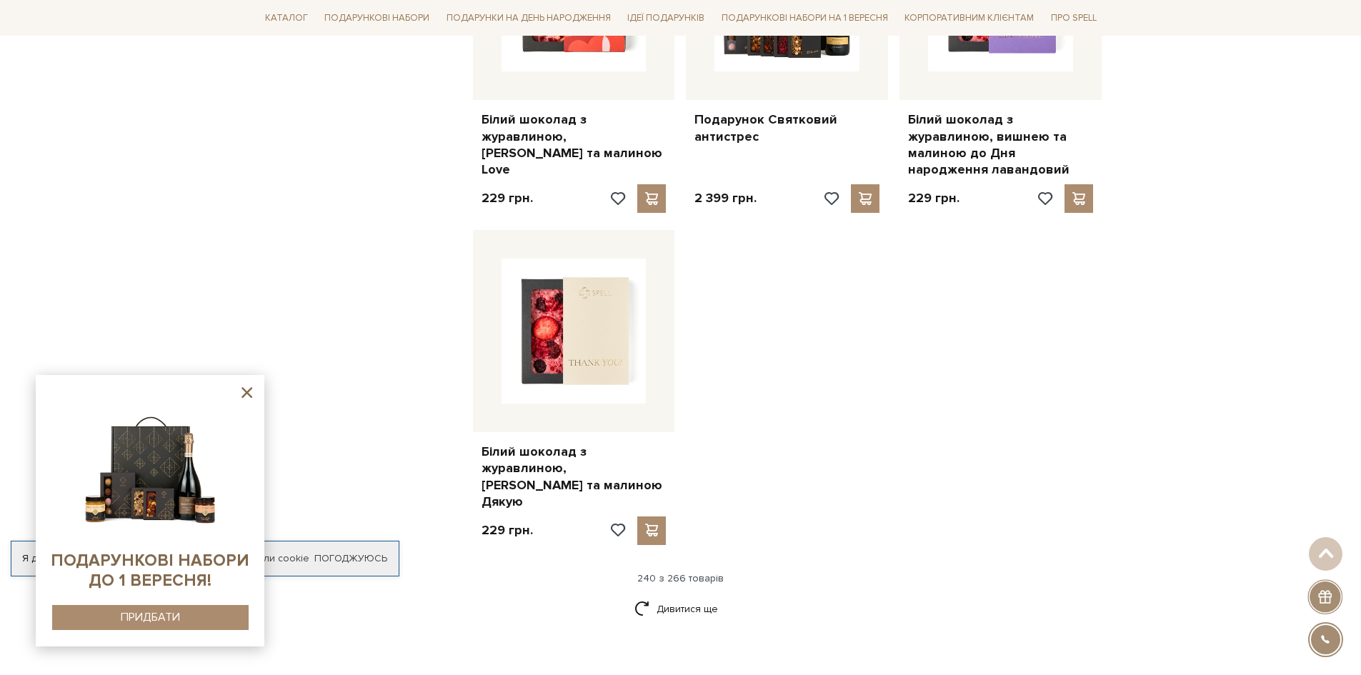
scroll to position [24501, 0]
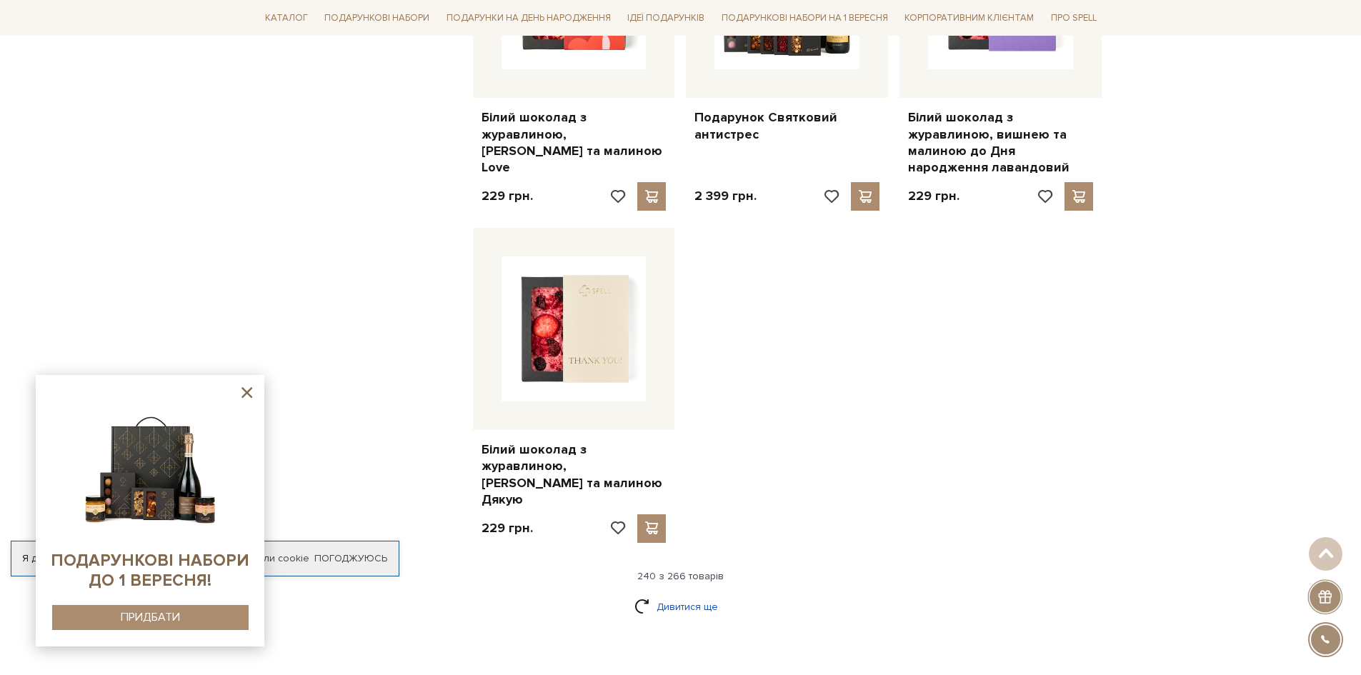
click at [686, 594] on link "Дивитися ще" at bounding box center [680, 606] width 93 height 25
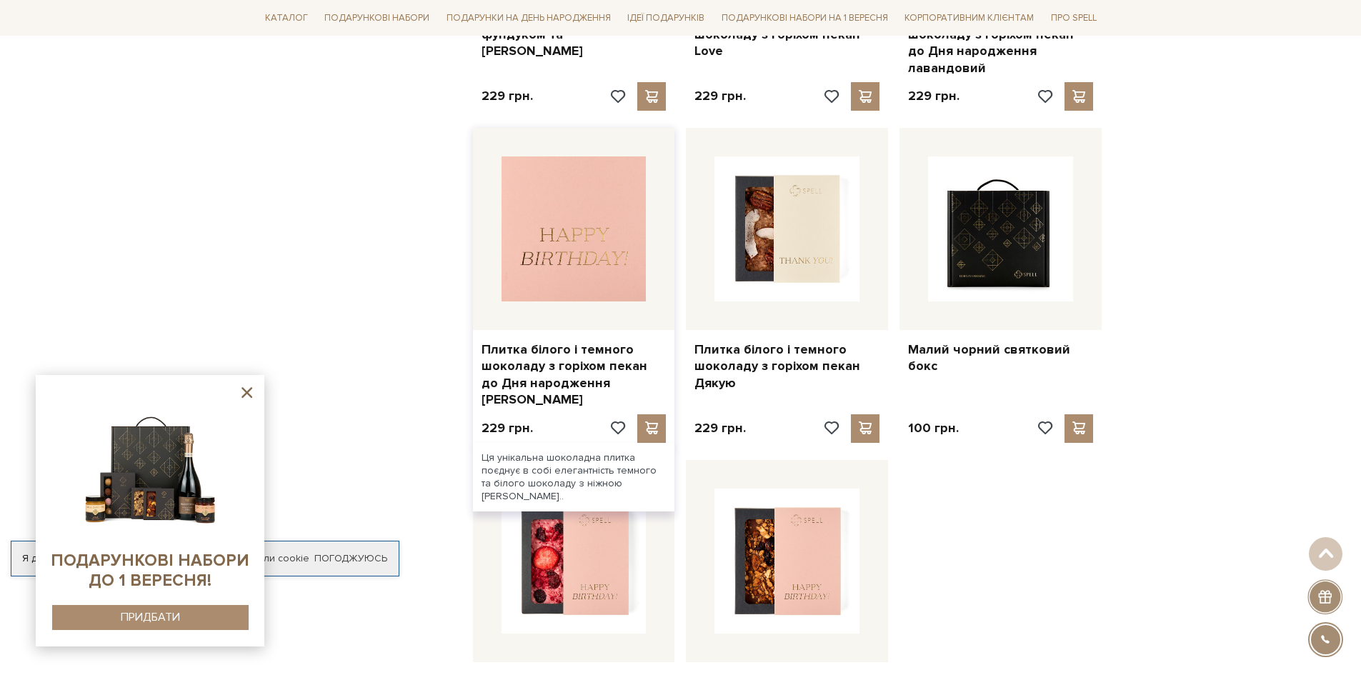
scroll to position [25716, 0]
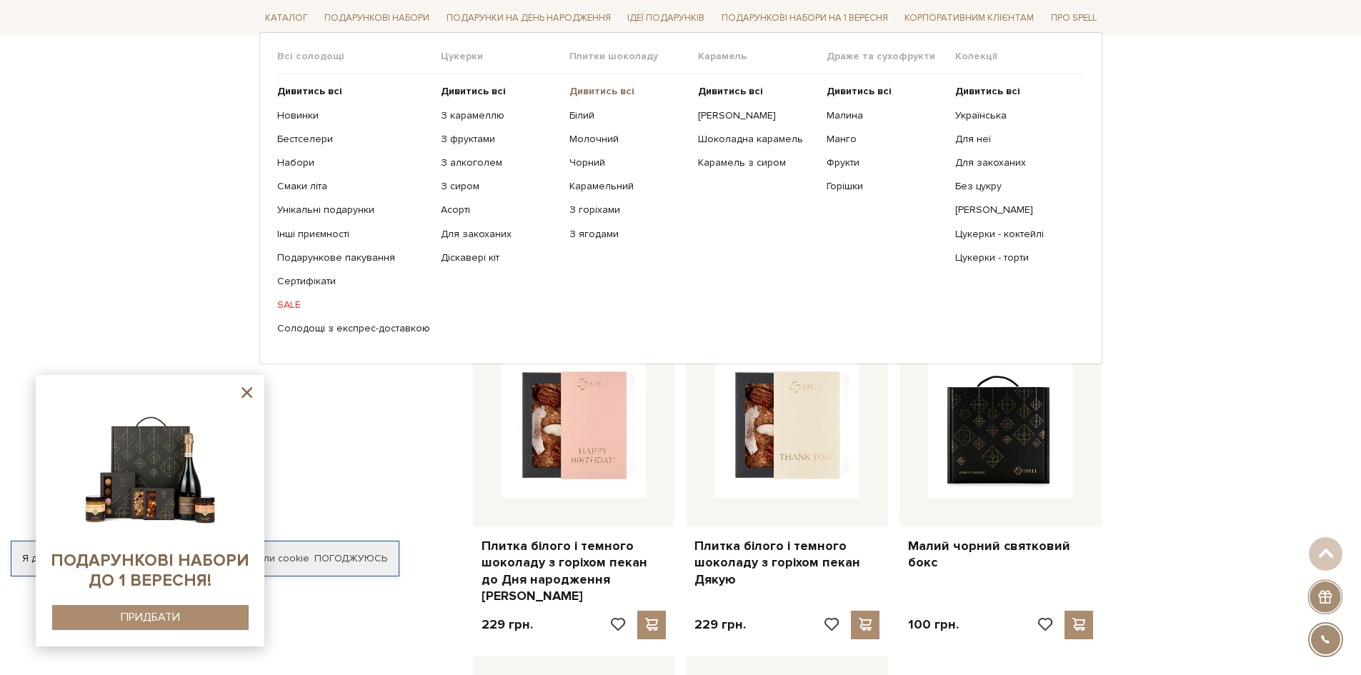
click at [593, 89] on b "Дивитись всі" at bounding box center [601, 91] width 65 height 12
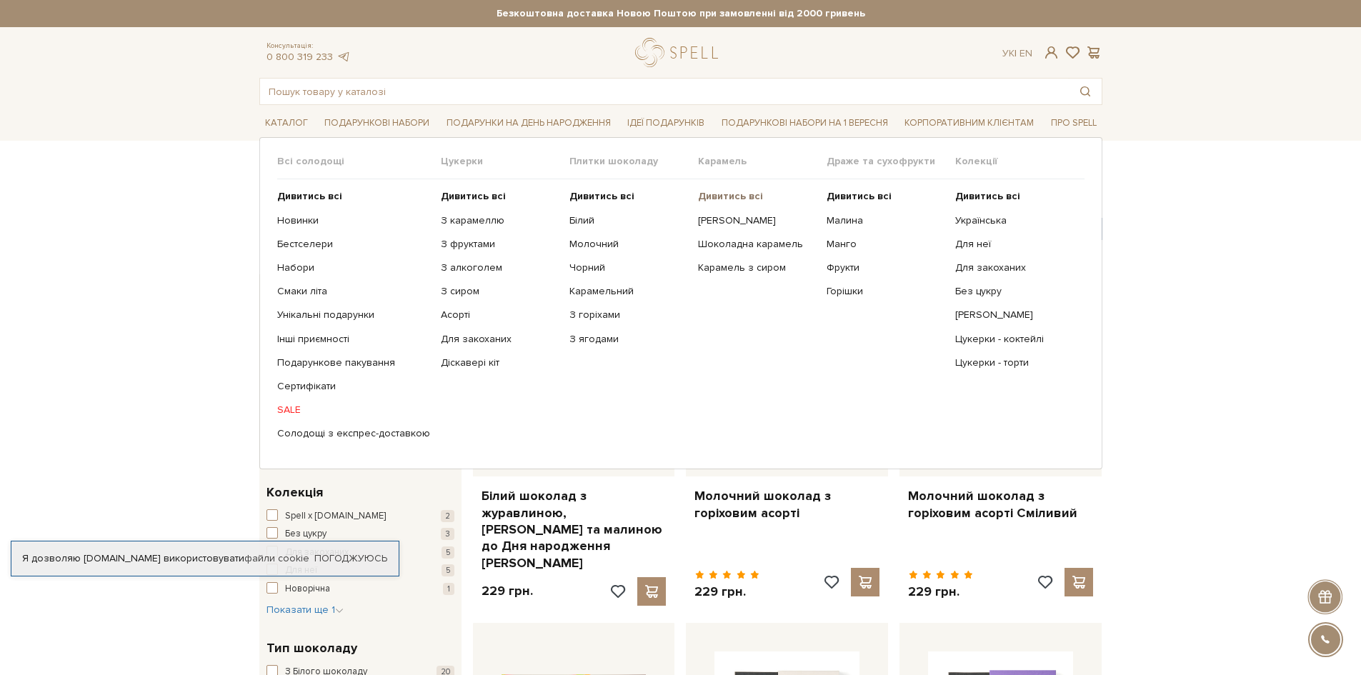
click at [738, 199] on b "Дивитись всі" at bounding box center [730, 196] width 65 height 12
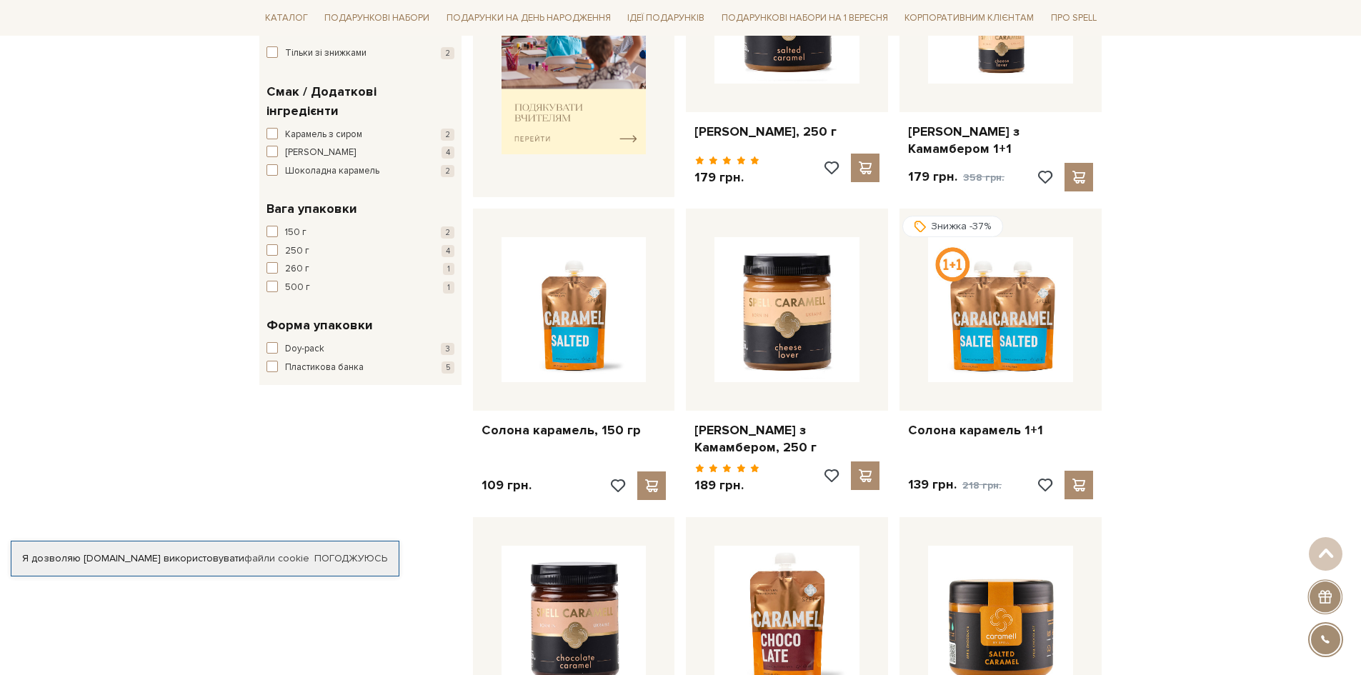
scroll to position [357, 0]
